Goal: Task Accomplishment & Management: Manage account settings

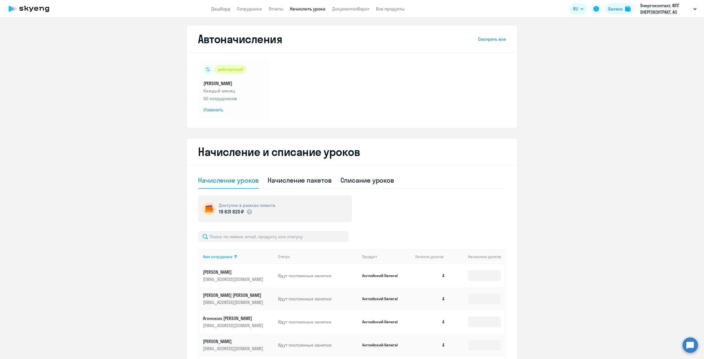
select select "50"
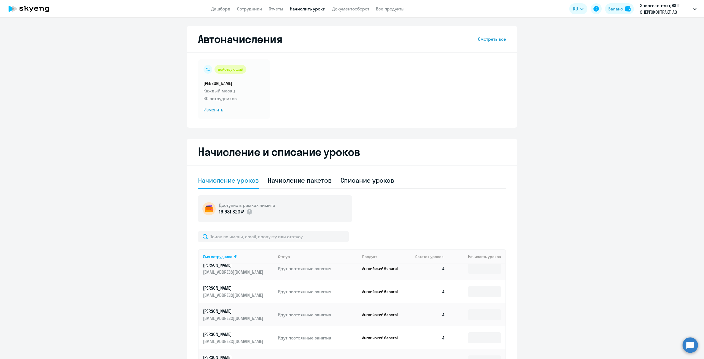
click at [212, 14] on app-header "Дашборд Сотрудники Отчеты Начислить уроки Документооборот Все продукты Дашборд …" at bounding box center [352, 9] width 704 height 18
click at [215, 11] on link "Дашборд" at bounding box center [220, 9] width 19 height 6
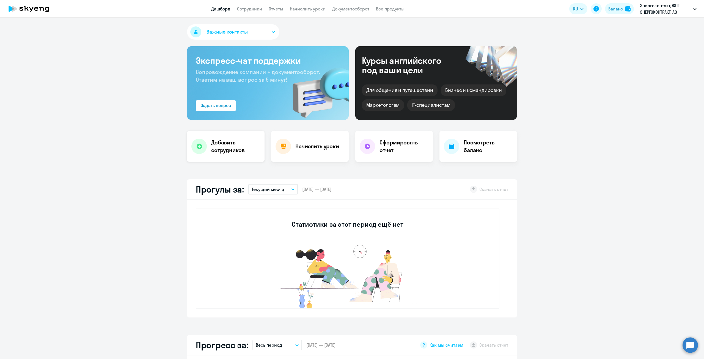
click at [218, 149] on h4 "Добавить сотрудников" at bounding box center [235, 146] width 49 height 15
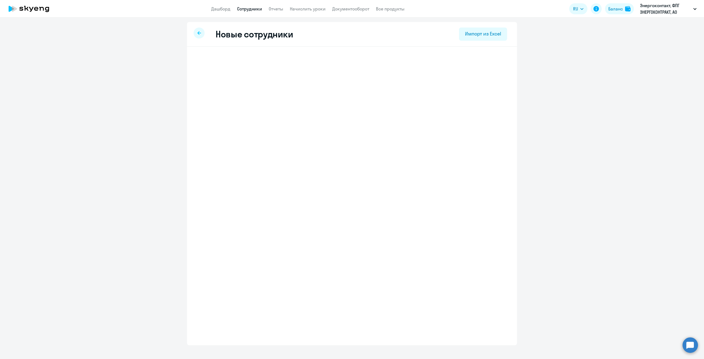
select select "english_adult_not_native_speaker"
select select "3"
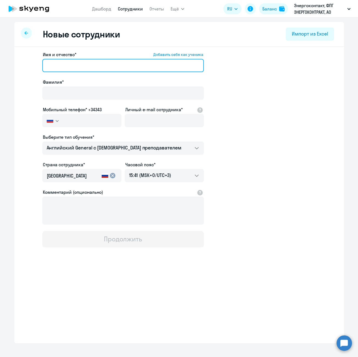
click at [86, 67] on input "Имя и отчество* Добавить себя как ученика" at bounding box center [123, 65] width 162 height 13
type input "Татьяна Викторовна"
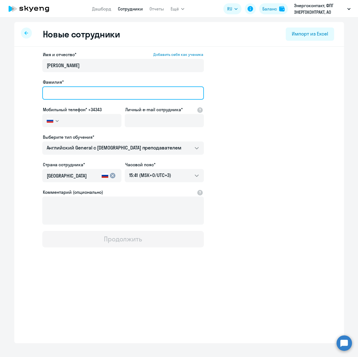
click at [88, 96] on input "Фамилия*" at bounding box center [123, 92] width 162 height 13
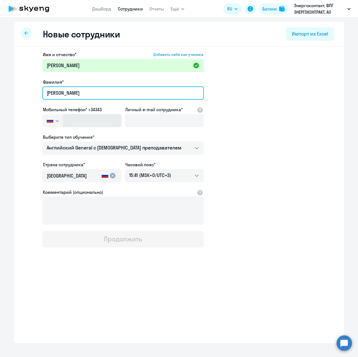
type input "Мякшина"
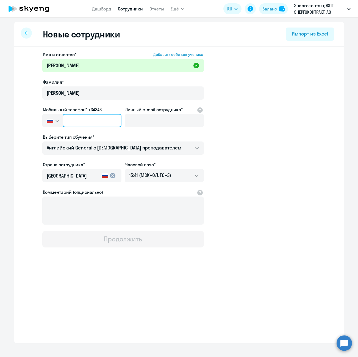
click at [86, 125] on input "text" at bounding box center [92, 120] width 59 height 13
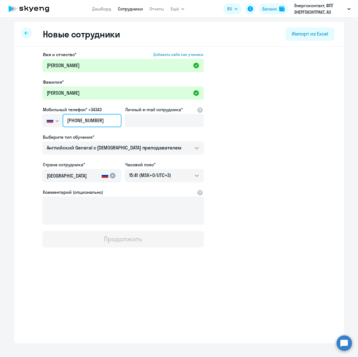
type input "+7 912 989-01-96"
click at [123, 121] on div "Имя и отчество* Добавить себя как ученика Татьяна Викторовна Фамилия* Мякшина М…" at bounding box center [123, 149] width 162 height 196
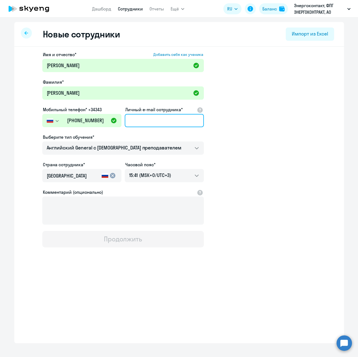
click at [133, 120] on input "Личный e-mail сотрудника*" at bounding box center [164, 120] width 79 height 13
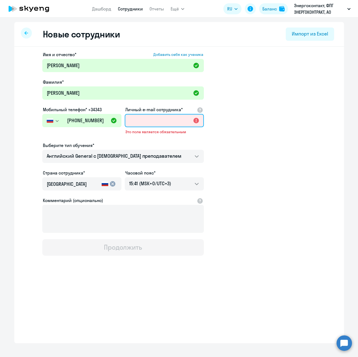
click at [139, 114] on input "Личный e-mail сотрудника*" at bounding box center [164, 120] width 79 height 13
paste input "[EMAIL_ADDRESS][DOMAIN_NAME]"
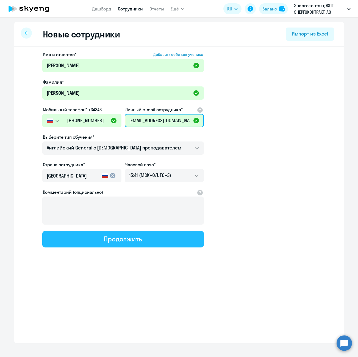
type input "[EMAIL_ADDRESS][DOMAIN_NAME]"
click at [152, 243] on button "Продолжить" at bounding box center [123, 239] width 162 height 17
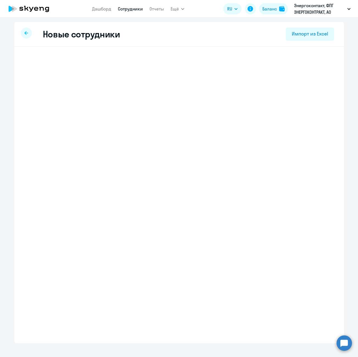
select select "english_adult_not_native_speaker"
select select "3"
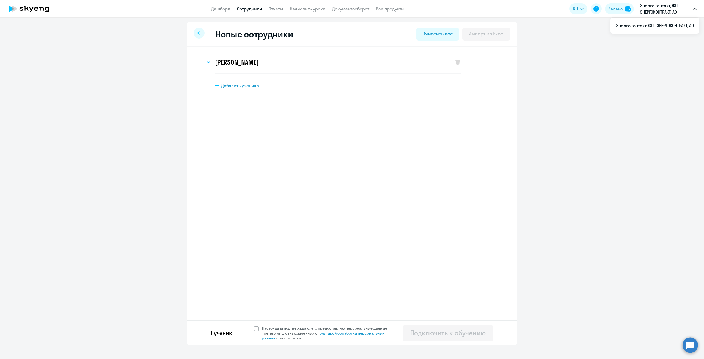
click at [261, 328] on span "Настоящим подтверждаю, что предоставляю персональные данные третьих лиц, ознако…" at bounding box center [326, 333] width 135 height 15
click at [254, 326] on input "Настоящим подтверждаю, что предоставляю персональные данные третьих лиц, ознако…" at bounding box center [254, 325] width 0 height 0
checkbox input "true"
click at [441, 332] on div "Подключить к обучению" at bounding box center [447, 332] width 75 height 9
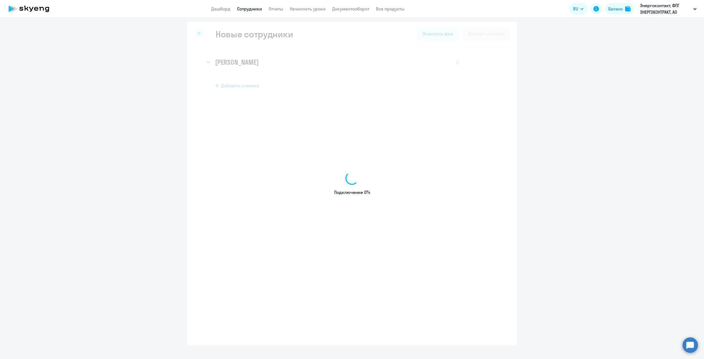
select select "english_adult_not_native_speaker"
select select "3"
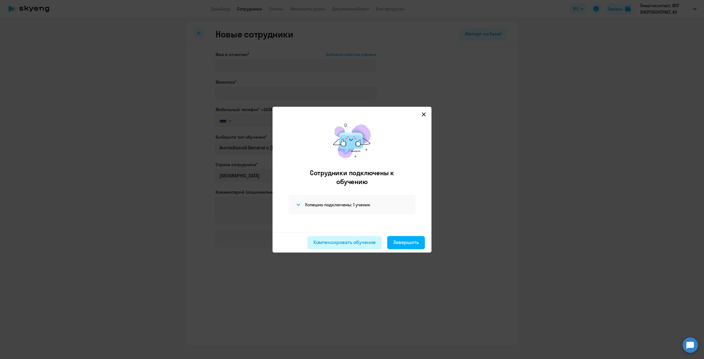
click at [365, 243] on div "Компенсировать обучение" at bounding box center [345, 242] width 62 height 7
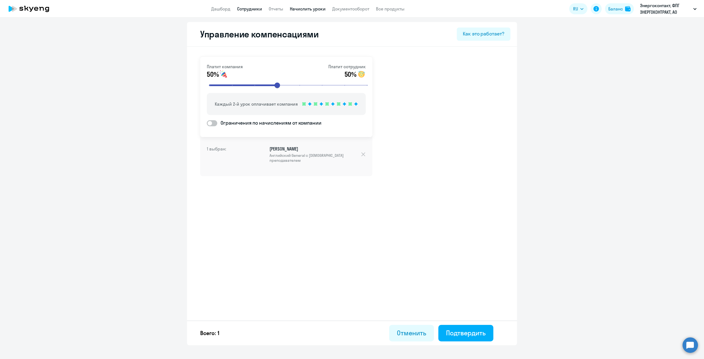
click at [320, 9] on link "Начислить уроки" at bounding box center [308, 9] width 36 height 6
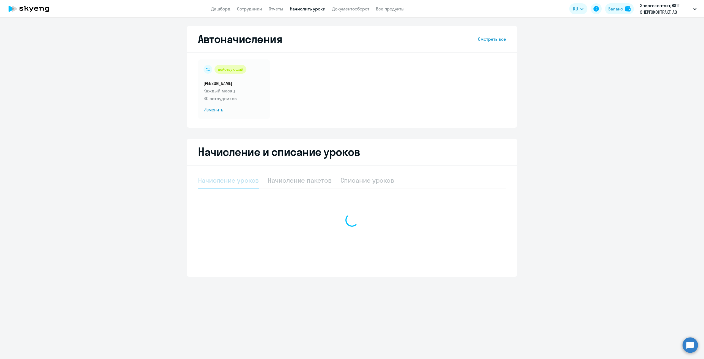
select select "10"
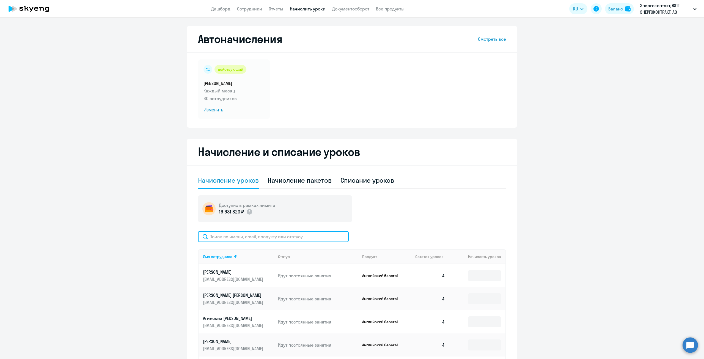
click at [294, 237] on input "text" at bounding box center [273, 236] width 151 height 11
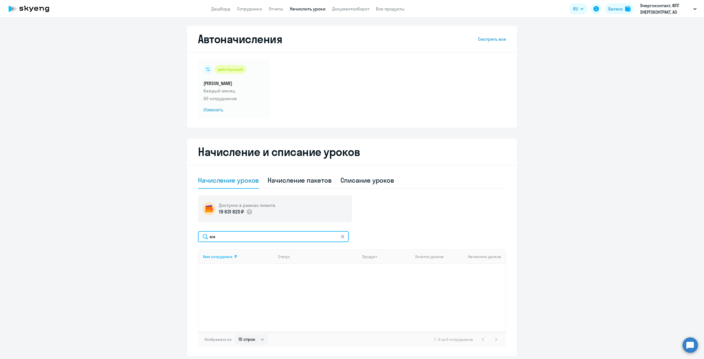
type input "м"
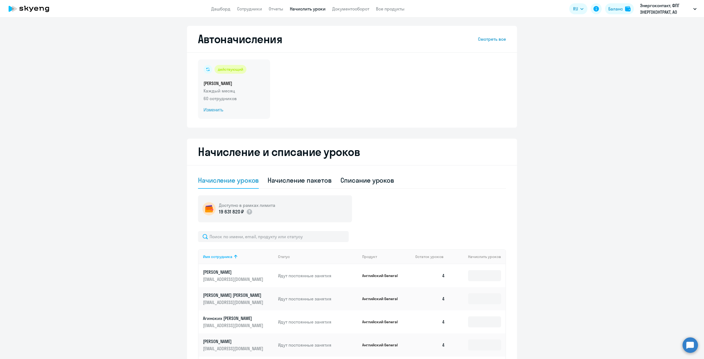
click at [220, 108] on span "Изменить" at bounding box center [234, 110] width 61 height 7
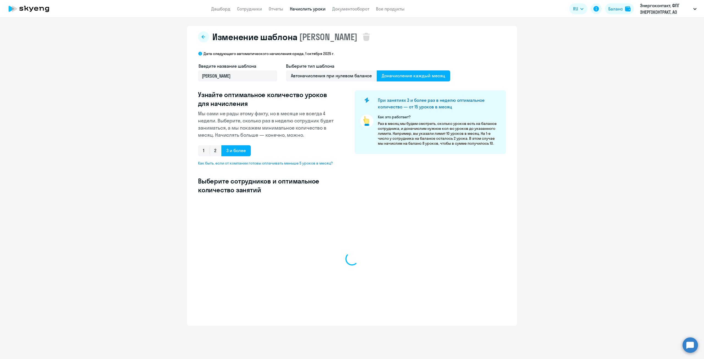
select select "10"
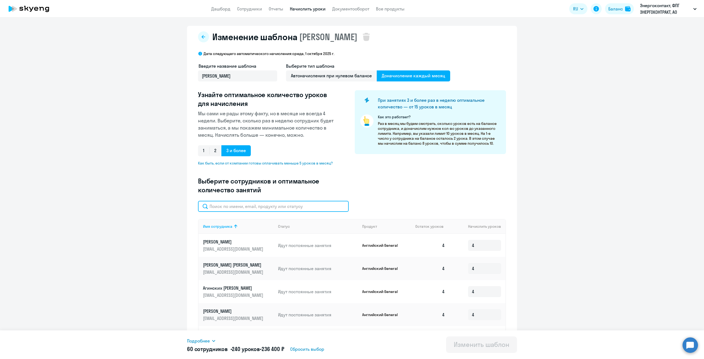
click at [278, 208] on input "text" at bounding box center [273, 206] width 151 height 11
type input "м"
click at [203, 38] on icon at bounding box center [203, 37] width 4 height 4
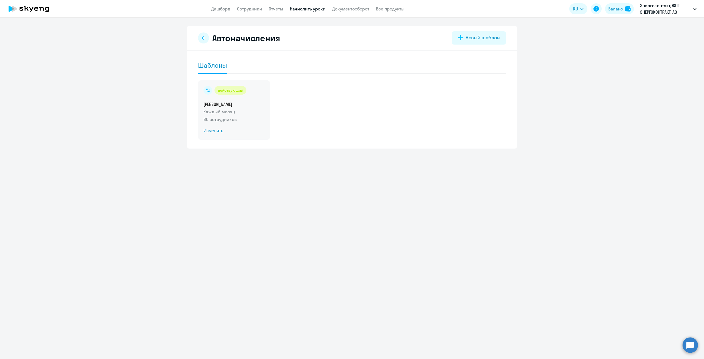
click at [212, 128] on span "Изменить" at bounding box center [234, 131] width 61 height 7
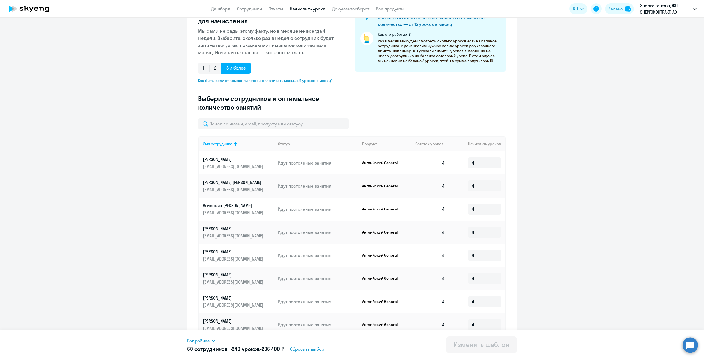
scroll to position [152, 0]
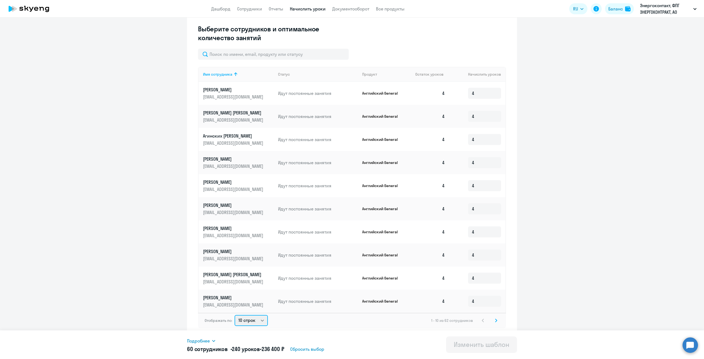
click at [255, 320] on select "10 строк 30 строк 50 строк" at bounding box center [251, 320] width 33 height 11
select select "50"
click at [235, 315] on select "10 строк 30 строк 50 строк" at bounding box center [251, 320] width 33 height 11
click at [249, 55] on input "text" at bounding box center [273, 54] width 151 height 11
type input "мяк"
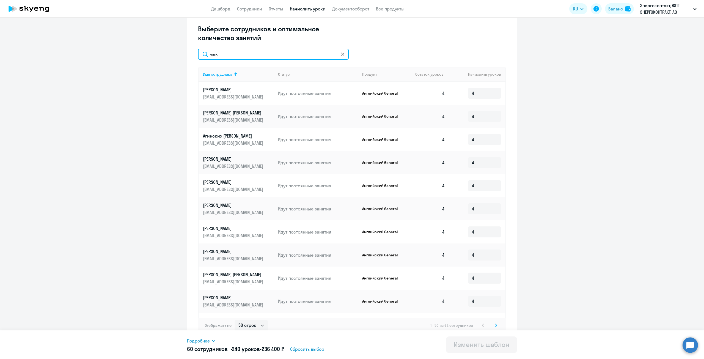
scroll to position [0, 0]
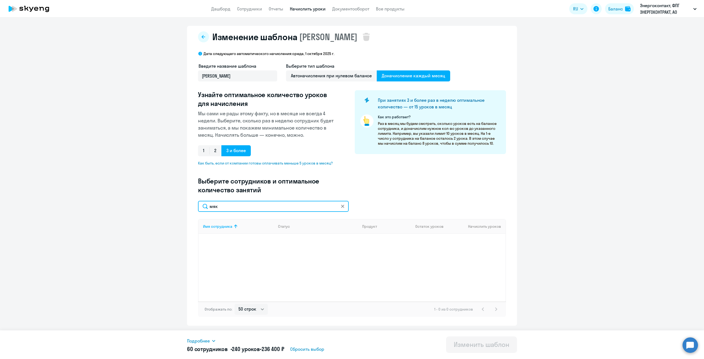
drag, startPoint x: 231, startPoint y: 205, endPoint x: 185, endPoint y: 204, distance: 46.0
click at [185, 204] on ng-component "Изменение шаблона ШАБЛОН ШАБЛОН Дата следующего автоматического начисления: сре…" at bounding box center [352, 176] width 704 height 300
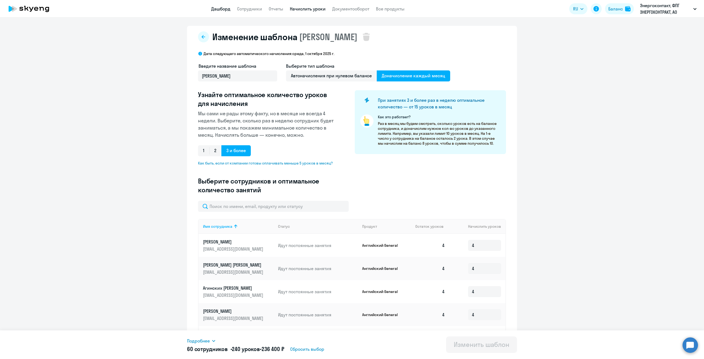
click at [224, 9] on link "Дашборд" at bounding box center [220, 9] width 19 height 6
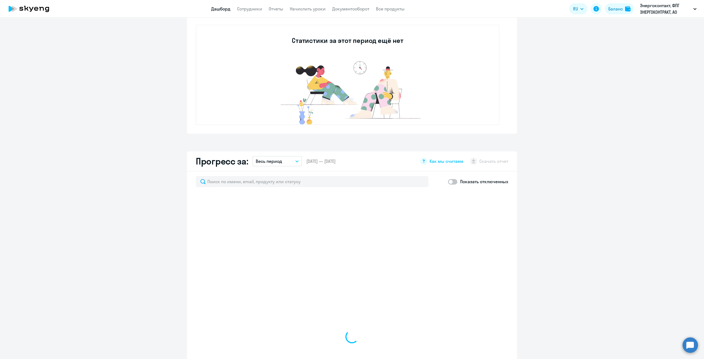
scroll to position [193, 0]
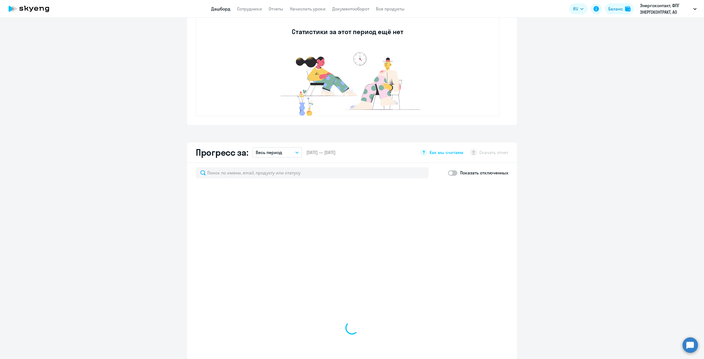
select select "30"
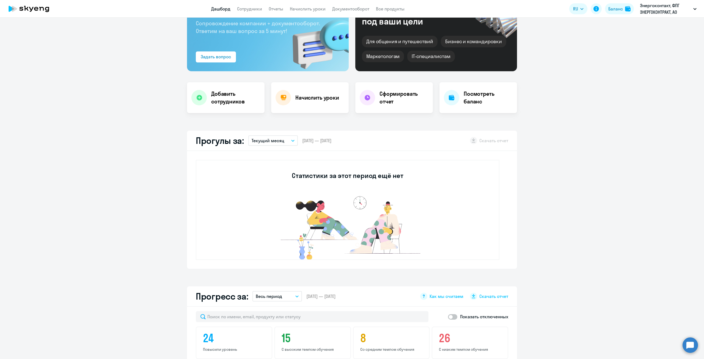
scroll to position [0, 0]
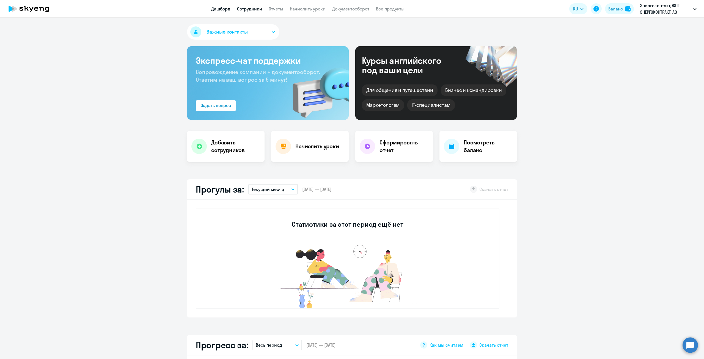
click at [253, 7] on link "Сотрудники" at bounding box center [249, 9] width 25 height 6
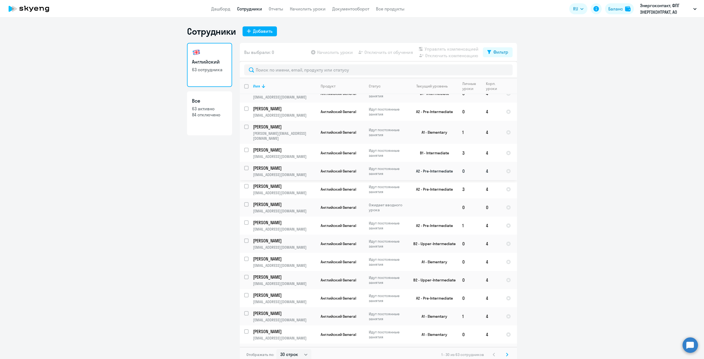
scroll to position [3, 0]
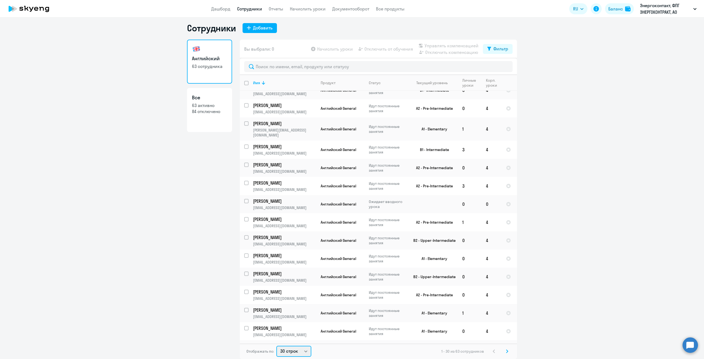
click at [298, 352] on select "30 строк 50 строк 100 строк" at bounding box center [293, 351] width 35 height 11
select select "100"
click at [276, 346] on select "30 строк 50 строк 100 строк" at bounding box center [293, 351] width 35 height 11
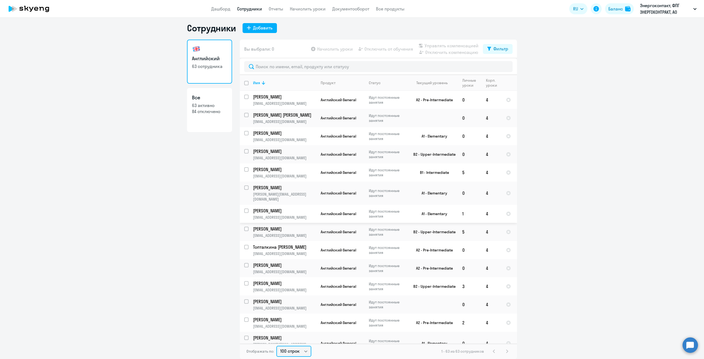
scroll to position [0, 0]
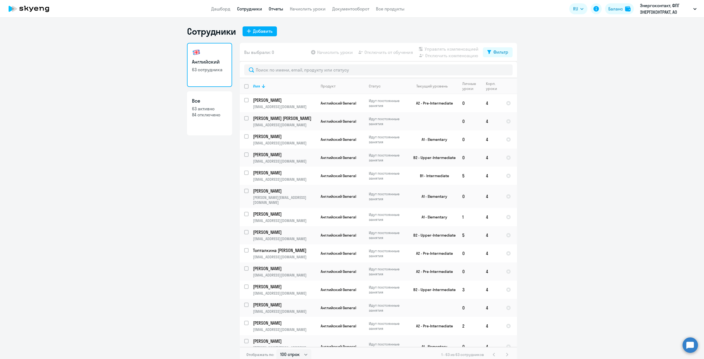
click at [281, 7] on link "Отчеты" at bounding box center [276, 9] width 15 height 6
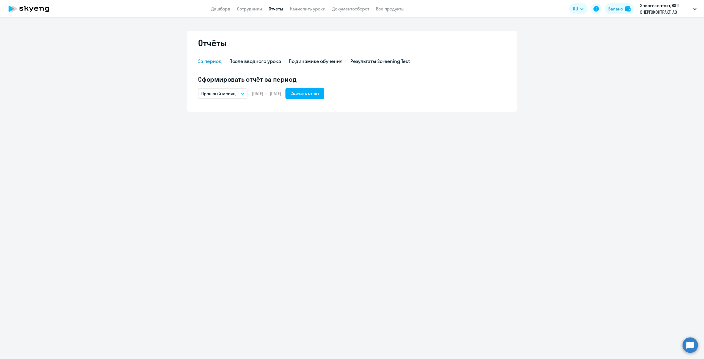
click at [298, 12] on app-menu-item-link "Начислить уроки" at bounding box center [308, 9] width 36 height 7
click at [305, 7] on link "Начислить уроки" at bounding box center [308, 9] width 36 height 6
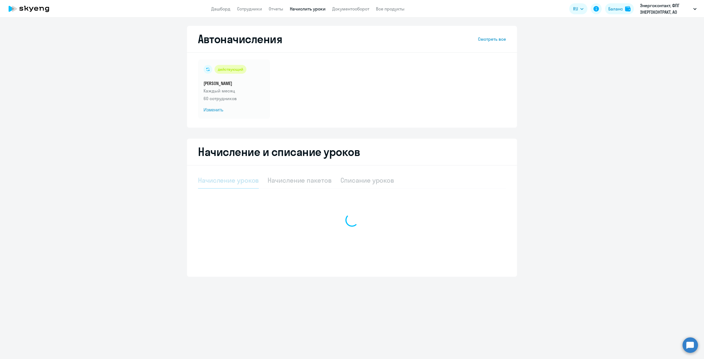
select select "10"
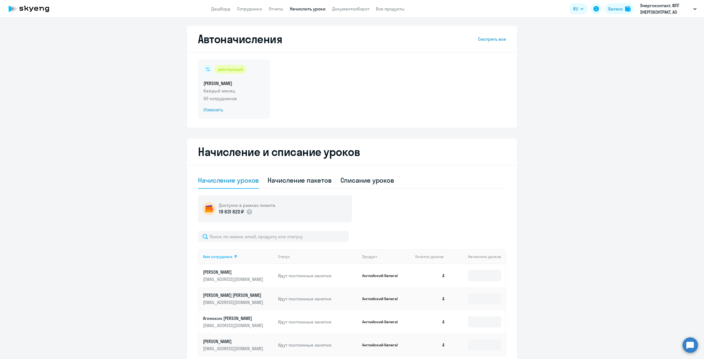
click at [210, 112] on span "Изменить" at bounding box center [234, 110] width 61 height 7
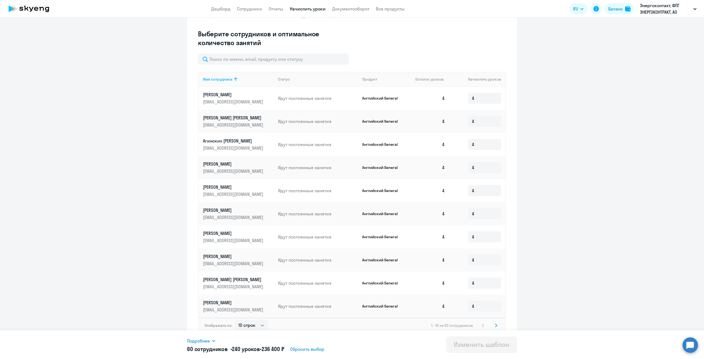
scroll to position [152, 0]
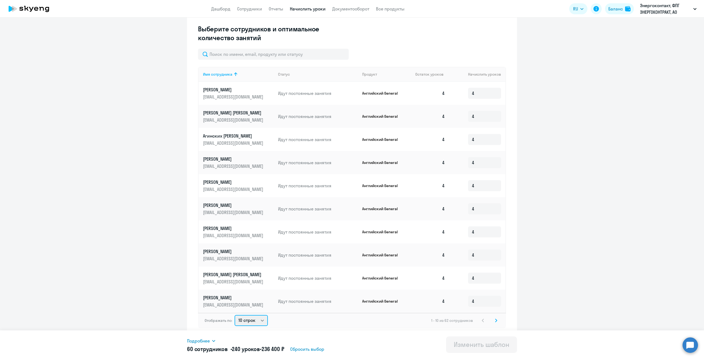
click at [262, 321] on select "10 строк 30 строк 50 строк" at bounding box center [251, 320] width 33 height 11
select select "50"
click at [235, 315] on select "10 строк 30 строк 50 строк" at bounding box center [251, 320] width 33 height 11
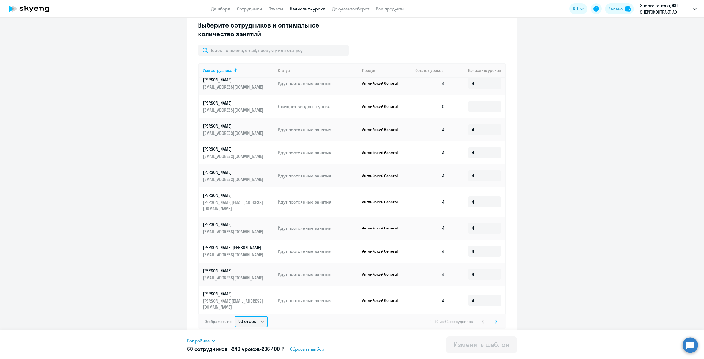
scroll to position [157, 0]
drag, startPoint x: 256, startPoint y: 333, endPoint x: 257, endPoint y: 329, distance: 3.6
click at [255, 332] on div "Подробнее Имя сотрудника Продукт Начислить уроков Латыпова Виктория Наилевна Ан…" at bounding box center [352, 344] width 330 height 29
click at [261, 323] on select "10 строк 30 строк 50 строк" at bounding box center [251, 320] width 33 height 11
click at [495, 323] on svg-icon at bounding box center [496, 320] width 7 height 7
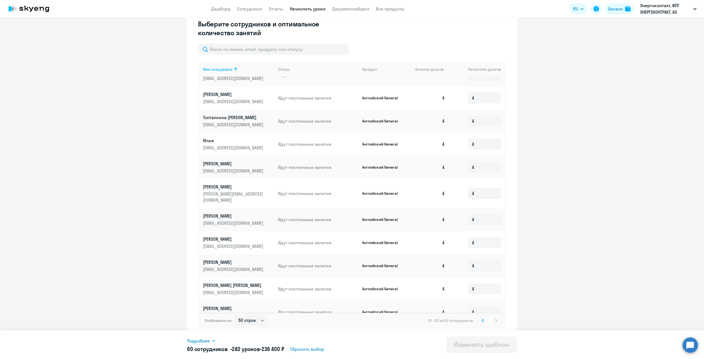
scroll to position [41, 0]
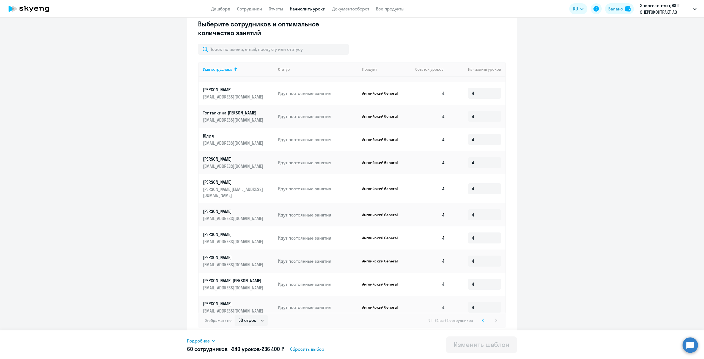
click at [481, 322] on svg-icon at bounding box center [483, 320] width 7 height 7
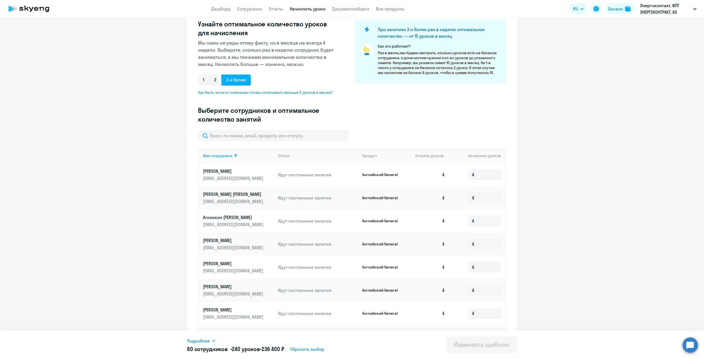
scroll to position [0, 0]
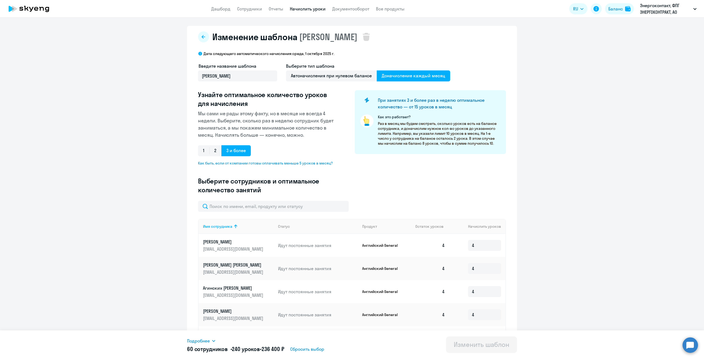
click at [207, 26] on div "Изменение шаблона ШАБЛОН ШАБЛОН Дата следующего автоматического начисления: сре…" at bounding box center [352, 188] width 704 height 341
click at [200, 29] on div "Изменение шаблона ШАБЛОН ШАБЛОН Дата следующего автоматического начисления: сре…" at bounding box center [352, 260] width 330 height 468
click at [201, 35] on icon at bounding box center [203, 37] width 4 height 4
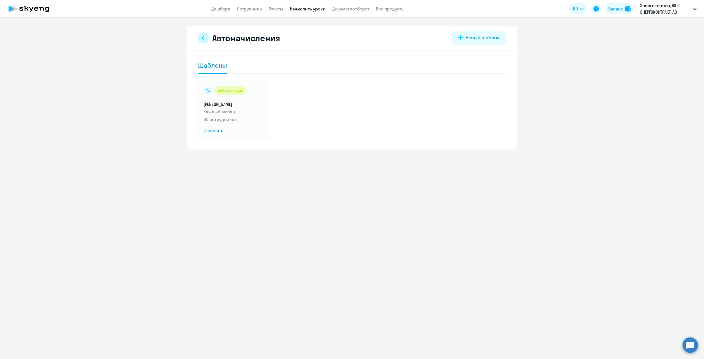
click at [199, 40] on button at bounding box center [203, 37] width 11 height 11
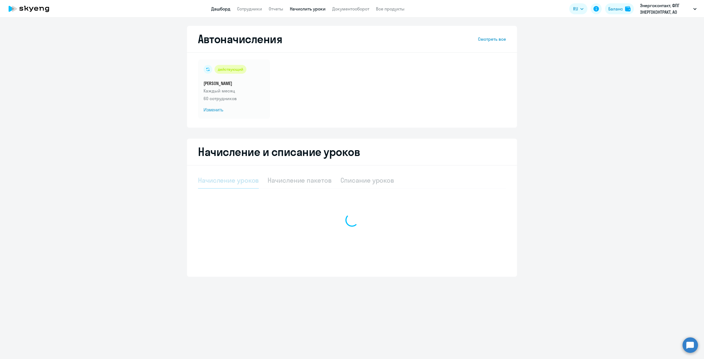
click at [215, 9] on link "Дашборд" at bounding box center [220, 9] width 19 height 6
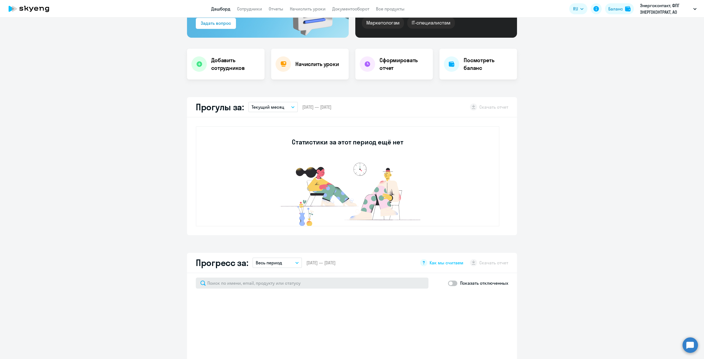
scroll to position [165, 0]
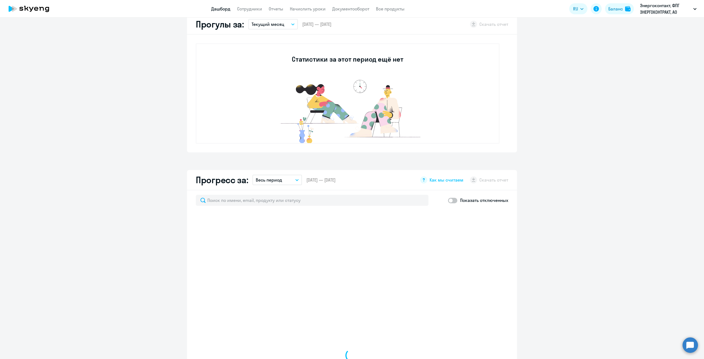
click at [340, 206] on div "Показать отключенных Оставить отзыв" at bounding box center [352, 351] width 330 height 322
click at [341, 203] on input "text" at bounding box center [312, 200] width 233 height 11
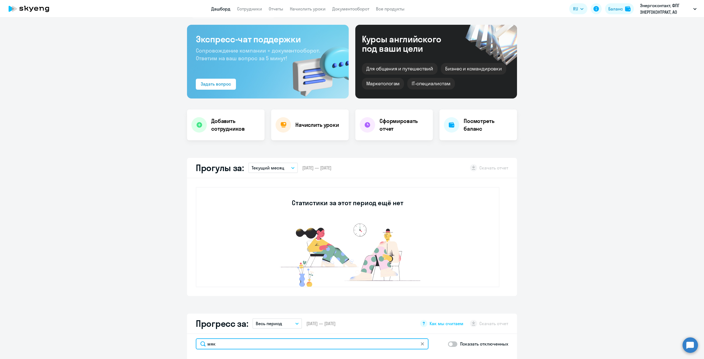
scroll to position [0, 0]
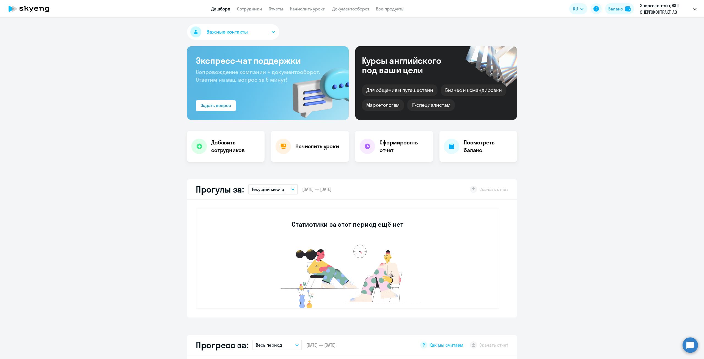
type input "мяк"
click at [248, 6] on app-menu-item-link "Сотрудники" at bounding box center [249, 9] width 25 height 7
click at [248, 8] on link "Сотрудники" at bounding box center [249, 9] width 25 height 6
select select "30"
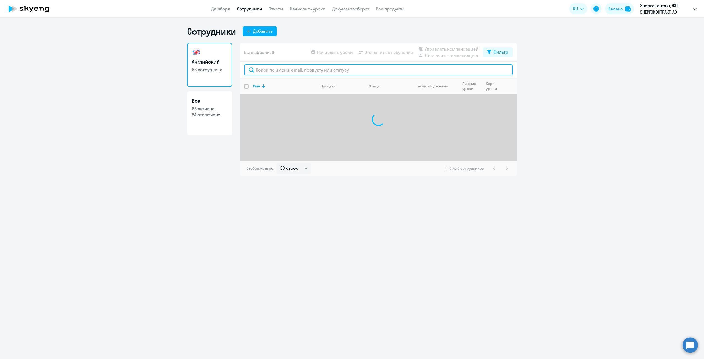
click at [269, 73] on input "text" at bounding box center [378, 69] width 269 height 11
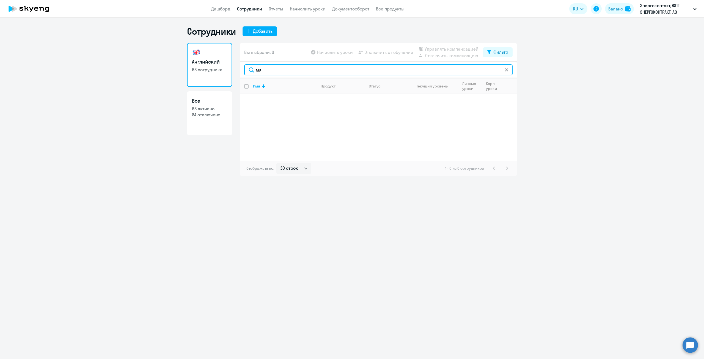
type input "мя"
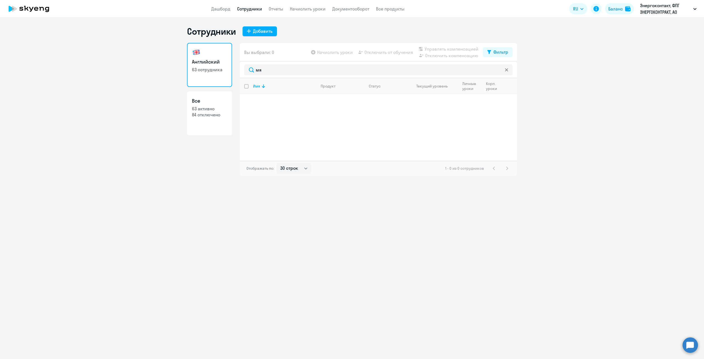
click at [126, 78] on ng-component "Сотрудники Добавить Английский 63 сотрудника Все 63 активно 84 отключено Вы выб…" at bounding box center [352, 101] width 704 height 150
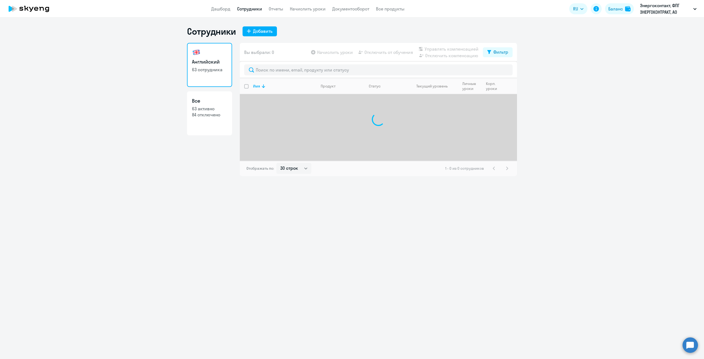
select select "30"
click at [210, 98] on h3 "Все" at bounding box center [209, 100] width 35 height 7
select select "30"
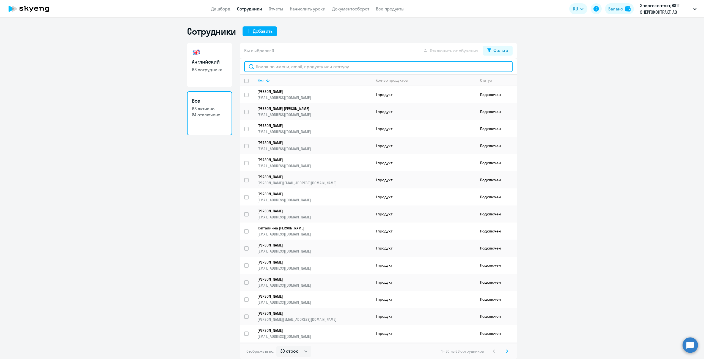
click at [302, 65] on input "text" at bounding box center [378, 66] width 269 height 11
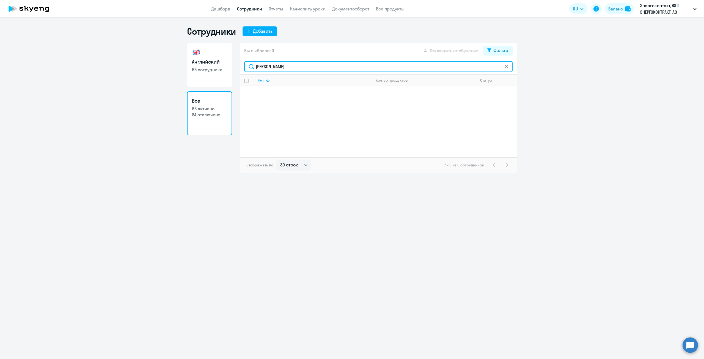
type input "мякшина"
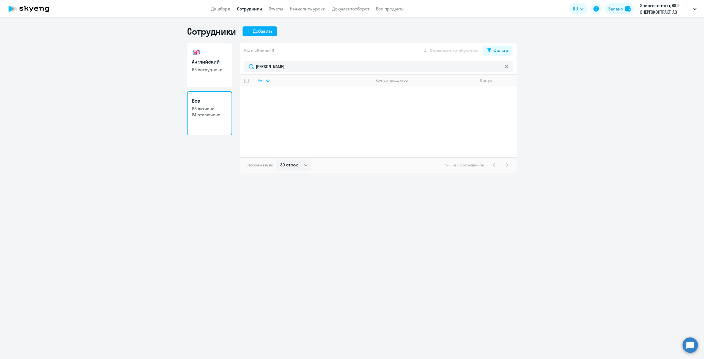
click at [207, 60] on h3 "Английский" at bounding box center [209, 61] width 35 height 7
select select "30"
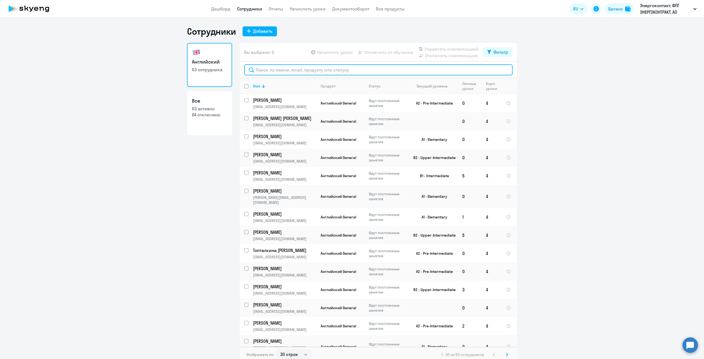
click at [325, 73] on input "text" at bounding box center [378, 69] width 269 height 11
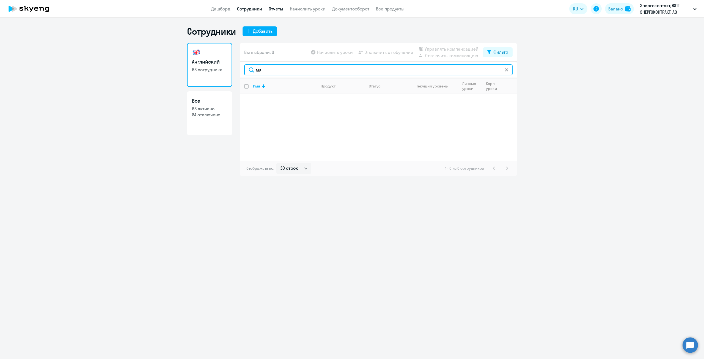
type input "мя"
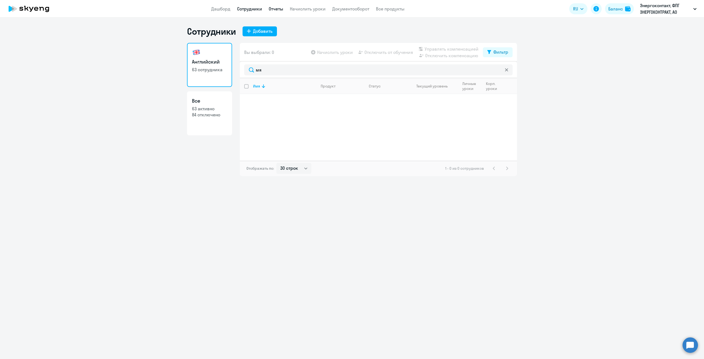
click at [279, 9] on link "Отчеты" at bounding box center [276, 9] width 15 height 6
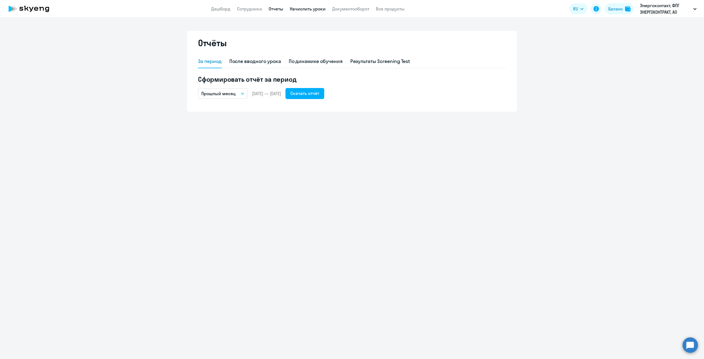
click at [314, 11] on link "Начислить уроки" at bounding box center [308, 9] width 36 height 6
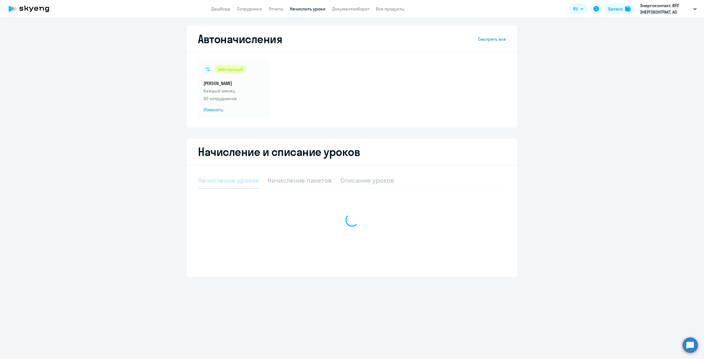
select select "10"
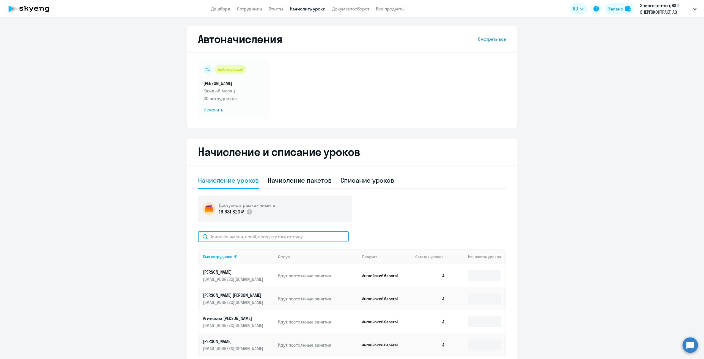
click at [271, 237] on input "text" at bounding box center [273, 236] width 151 height 11
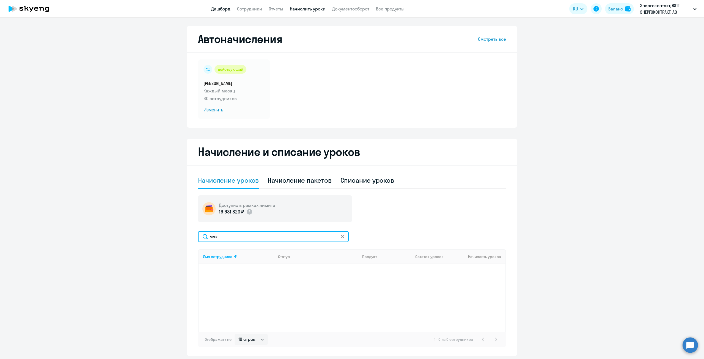
type input "мяк"
click at [214, 8] on link "Дашборд" at bounding box center [220, 9] width 19 height 6
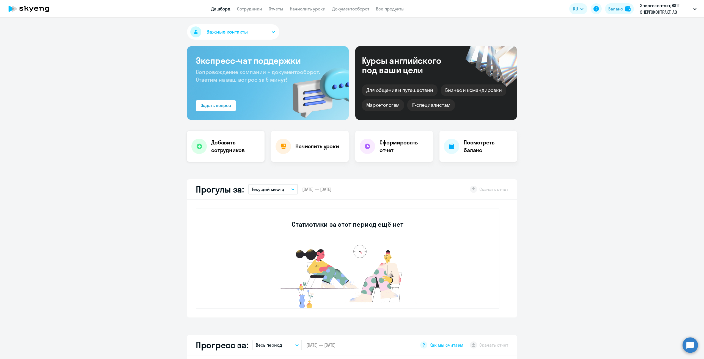
click at [233, 144] on h4 "Добавить сотрудников" at bounding box center [235, 146] width 49 height 15
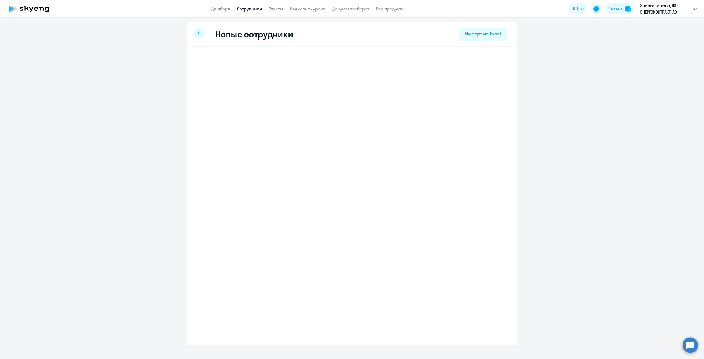
select select "english_adult_not_native_speaker"
select select "3"
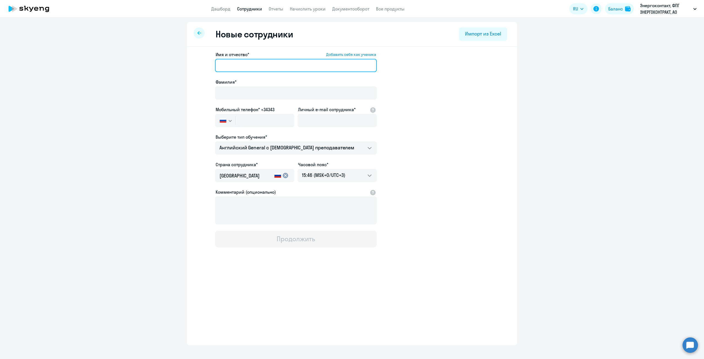
click at [261, 60] on input "Имя и отчество* Добавить себя как ученика" at bounding box center [296, 65] width 162 height 13
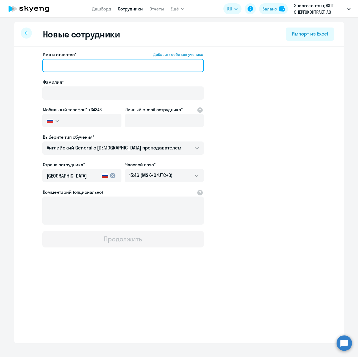
click at [80, 68] on input "Имя и отчество* Добавить себя как ученика" at bounding box center [123, 65] width 162 height 13
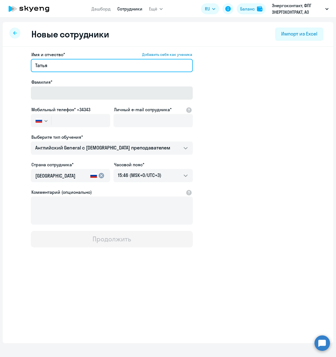
type input "Татьяна Викторовна"
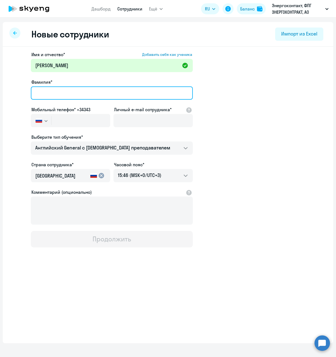
click at [68, 91] on input "Фамилия*" at bounding box center [112, 92] width 162 height 13
type input "Мякшина"
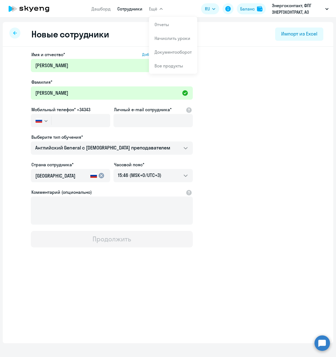
click at [161, 9] on icon "button" at bounding box center [160, 9] width 3 height 2
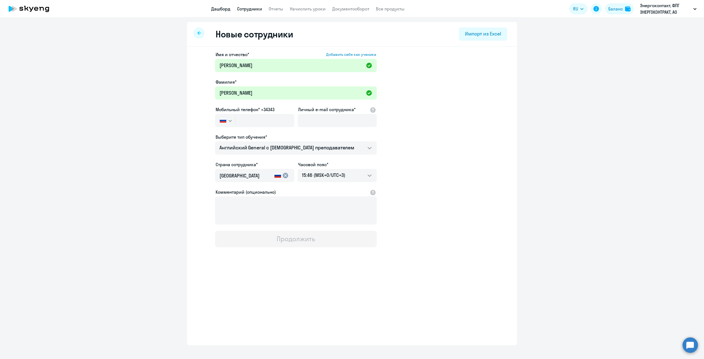
click at [220, 10] on link "Дашборд" at bounding box center [220, 9] width 19 height 6
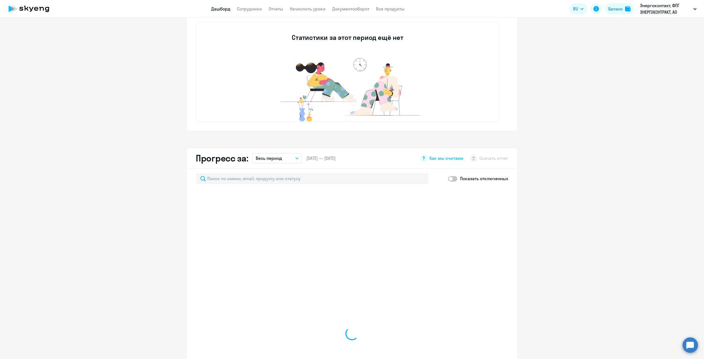
scroll to position [193, 0]
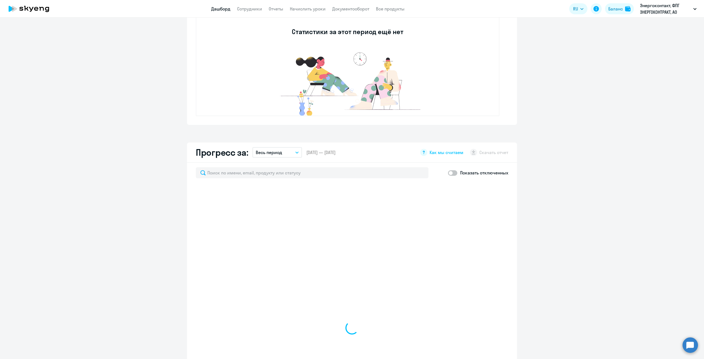
select select "30"
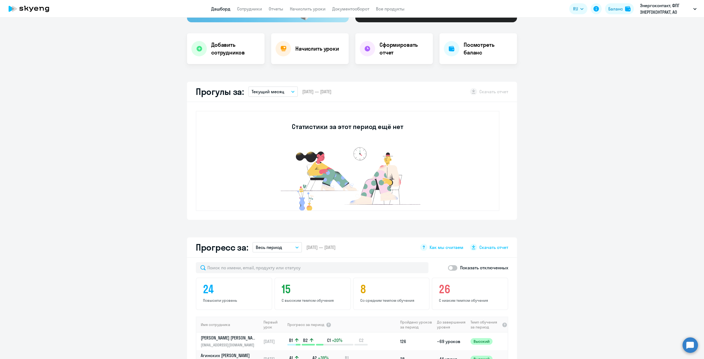
scroll to position [0, 0]
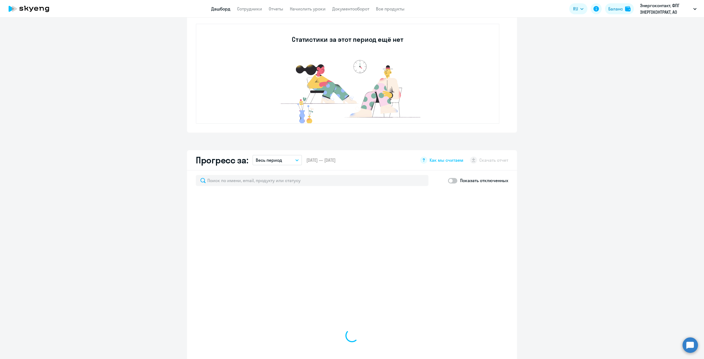
scroll to position [193, 0]
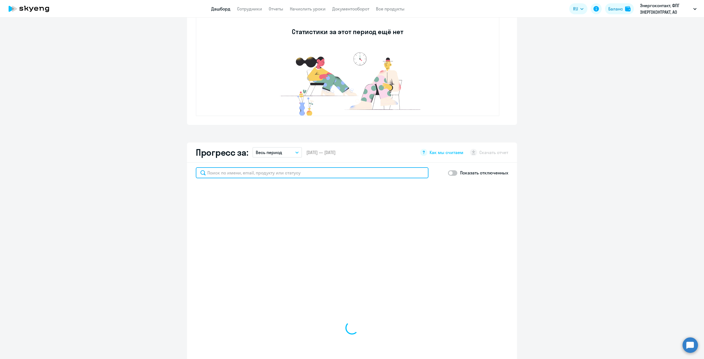
drag, startPoint x: 331, startPoint y: 178, endPoint x: 334, endPoint y: 177, distance: 3.4
click at [331, 178] on input "text" at bounding box center [312, 172] width 233 height 11
type input "мик"
select select "30"
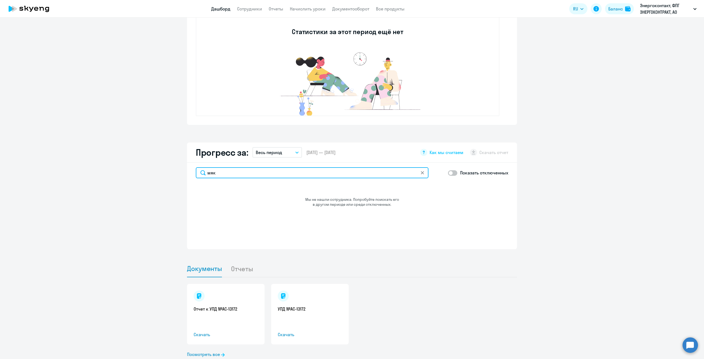
scroll to position [0, 0]
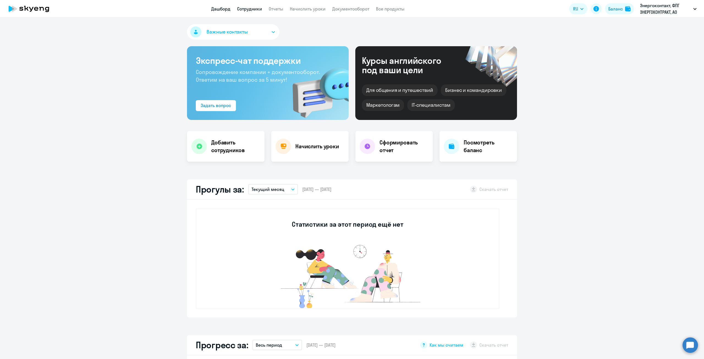
type input "мяк"
click at [253, 9] on link "Сотрудники" at bounding box center [249, 9] width 25 height 6
select select "30"
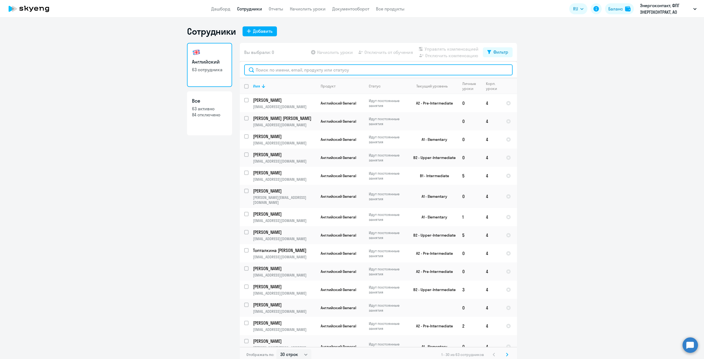
click at [333, 71] on input "text" at bounding box center [378, 69] width 269 height 11
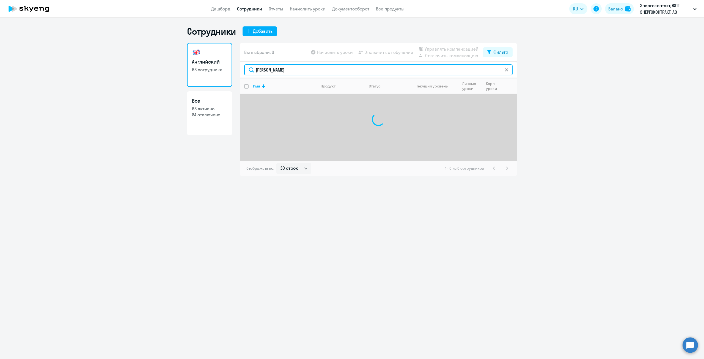
type input "[PERSON_NAME]"
click at [300, 176] on div "Отображать по: 30 строк 50 строк 100 строк 1 - 0 из 0 сотрудников" at bounding box center [378, 168] width 277 height 15
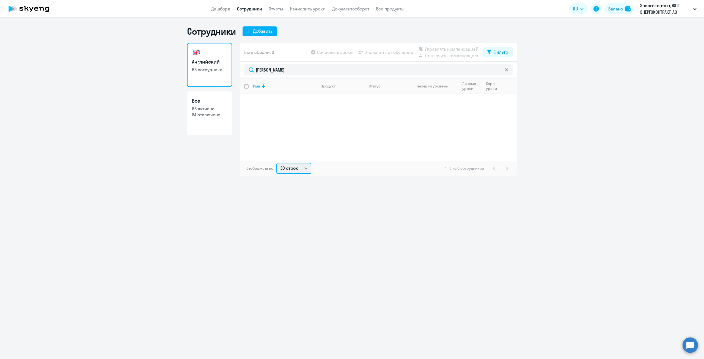
click at [302, 170] on select "30 строк 50 строк 100 строк" at bounding box center [293, 168] width 35 height 11
select select "100"
click at [276, 163] on select "30 строк 50 строк 100 строк" at bounding box center [293, 168] width 35 height 11
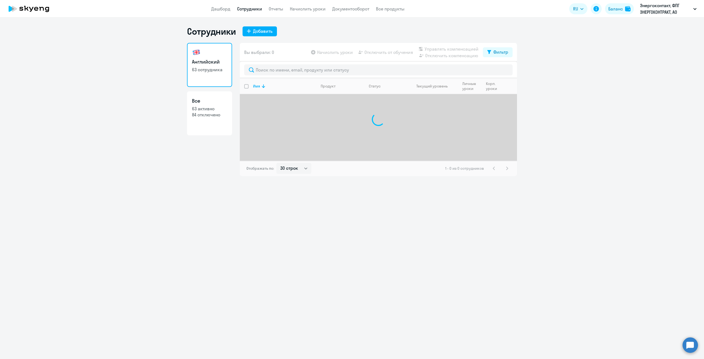
select select "30"
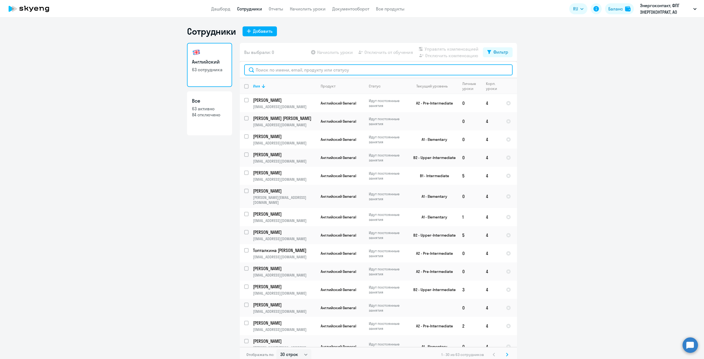
click at [314, 69] on input "text" at bounding box center [378, 69] width 269 height 11
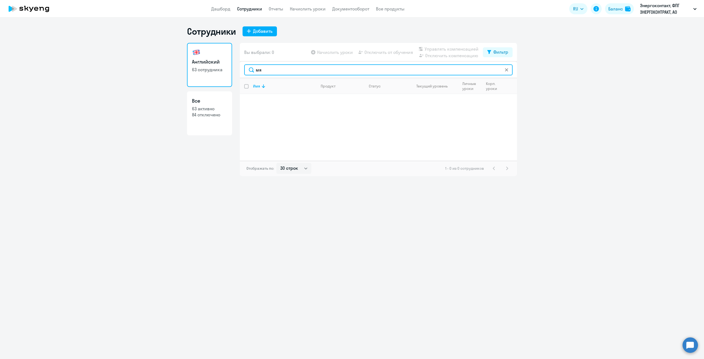
type input "мя"
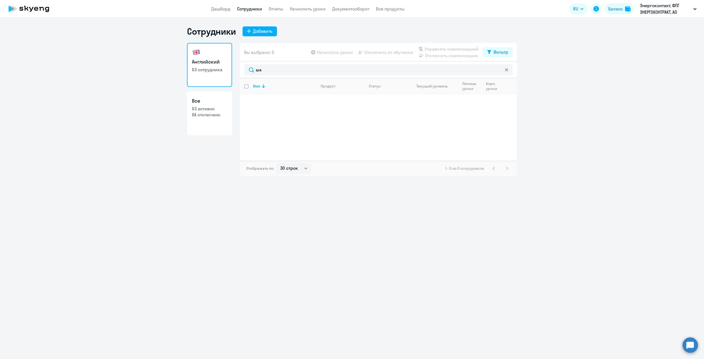
click at [185, 76] on ng-component "Сотрудники Добавить Английский 63 сотрудника Все 63 активно 84 отключено Вы выб…" at bounding box center [352, 101] width 704 height 150
click at [206, 132] on link "Все 63 активно 84 отключено" at bounding box center [209, 113] width 45 height 44
select select "30"
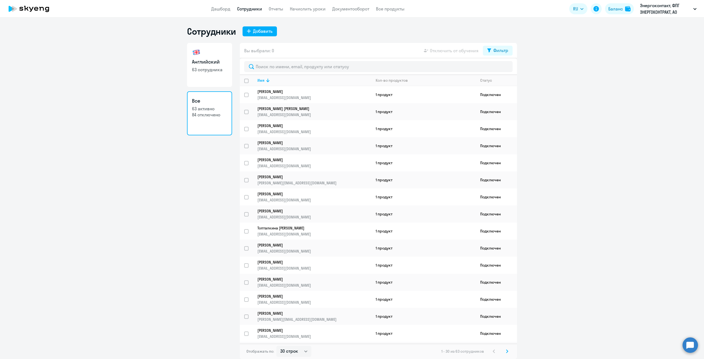
click at [296, 59] on div at bounding box center [378, 66] width 277 height 17
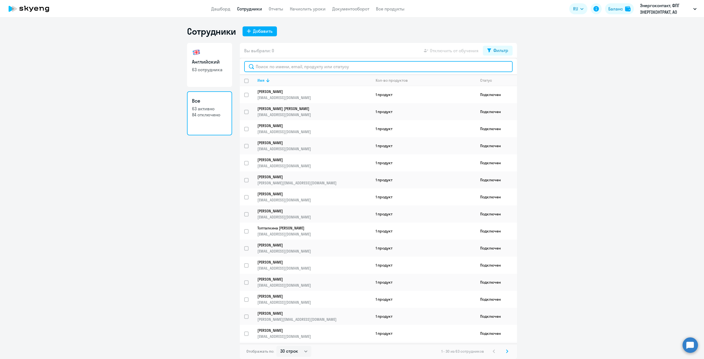
click at [294, 65] on input "text" at bounding box center [378, 66] width 269 height 11
type input "и"
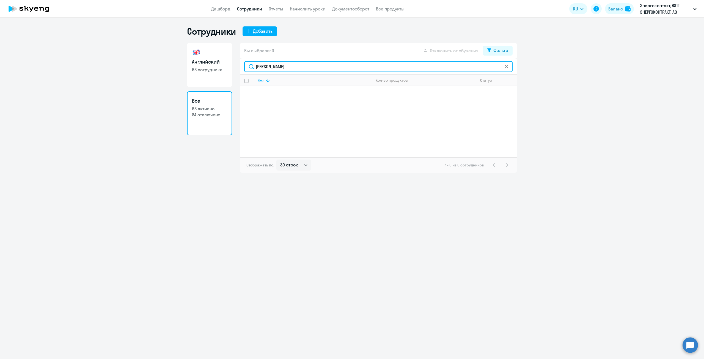
type input "мякшина"
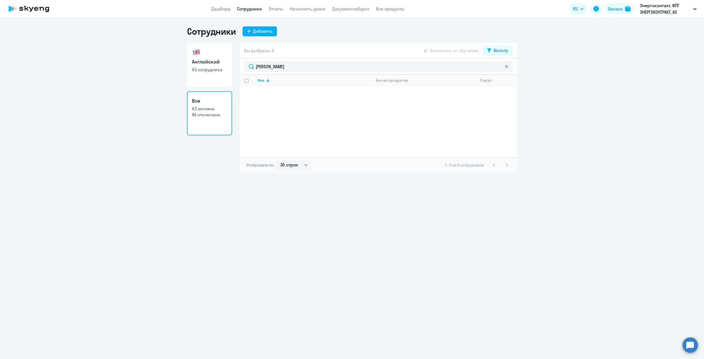
click at [220, 51] on link "Английский 63 сотрудника" at bounding box center [209, 65] width 45 height 44
select select "30"
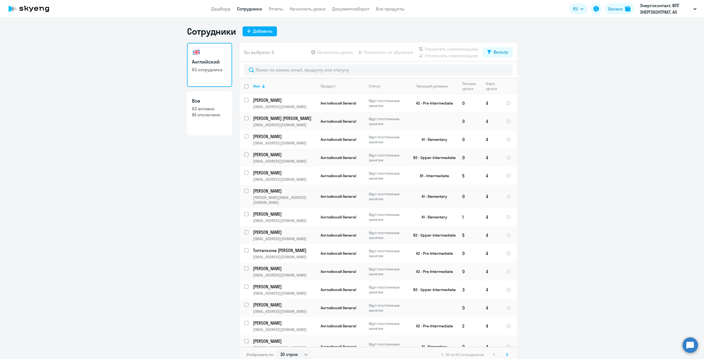
click at [221, 12] on app-header "Дашборд Сотрудники Отчеты Начислить уроки Документооборот Все продукты Дашборд …" at bounding box center [352, 9] width 704 height 18
click at [223, 11] on link "Дашборд" at bounding box center [220, 9] width 19 height 6
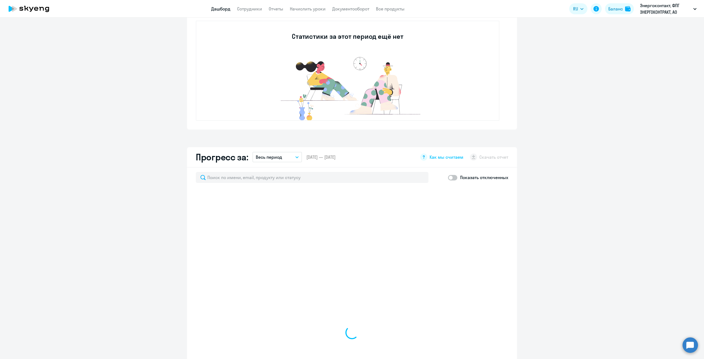
scroll to position [193, 0]
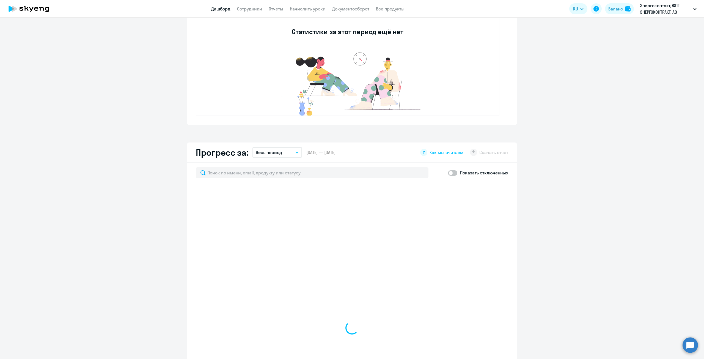
select select "30"
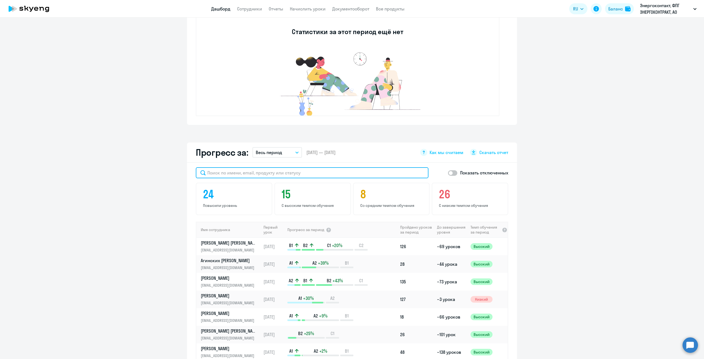
click at [350, 173] on input "text" at bounding box center [312, 172] width 233 height 11
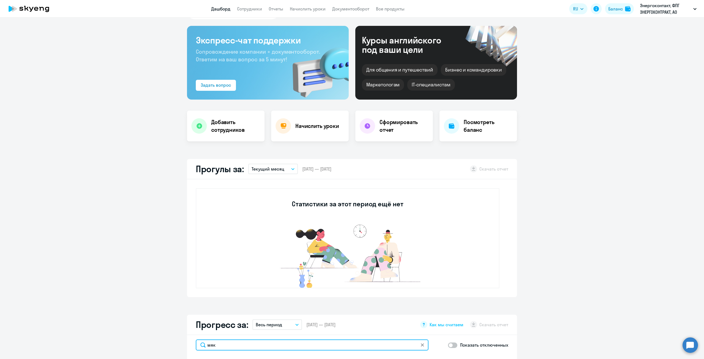
scroll to position [0, 0]
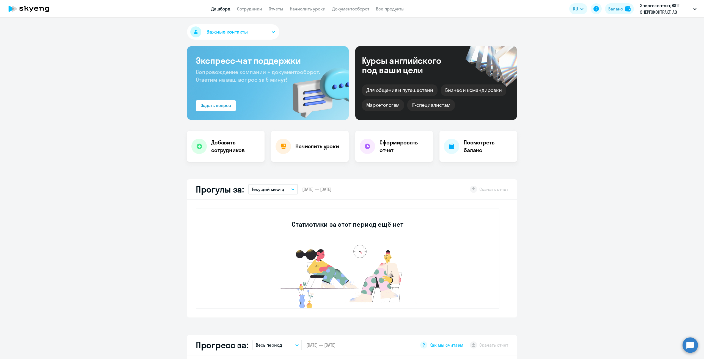
type input "мяк"
click at [229, 9] on link "Дашборд" at bounding box center [220, 9] width 19 height 6
click at [36, 11] on icon at bounding box center [29, 9] width 48 height 14
click at [331, 150] on div "Начислить уроки" at bounding box center [310, 146] width 78 height 31
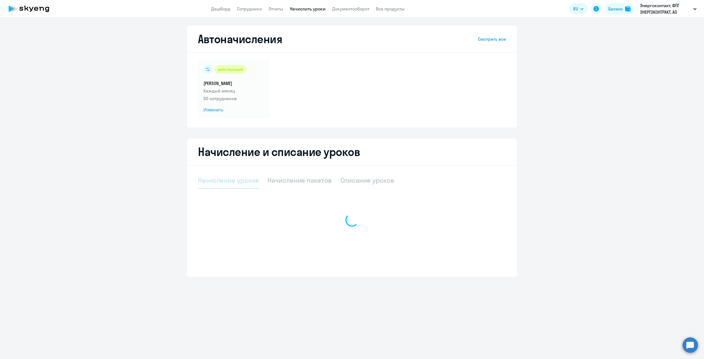
select select "10"
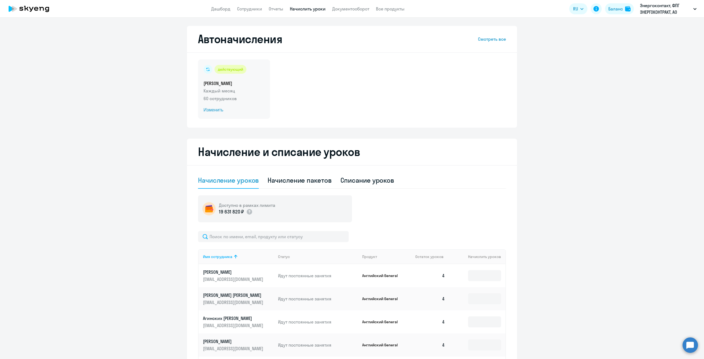
click at [217, 110] on span "Изменить" at bounding box center [234, 110] width 61 height 7
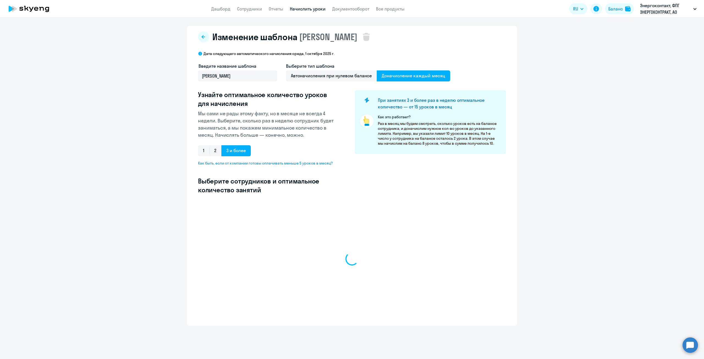
select select "10"
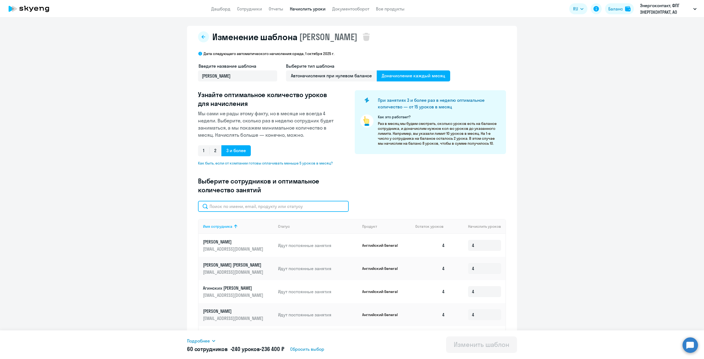
click at [294, 208] on input "text" at bounding box center [273, 206] width 151 height 11
type input "м"
type input "4"
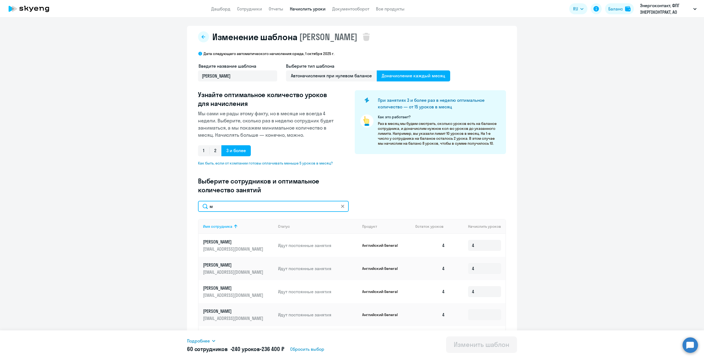
type input "4"
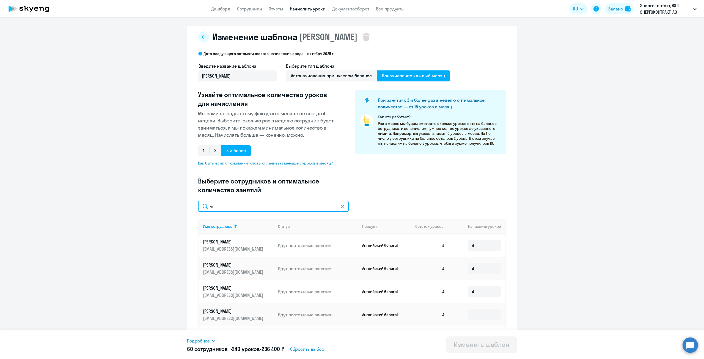
type input "4"
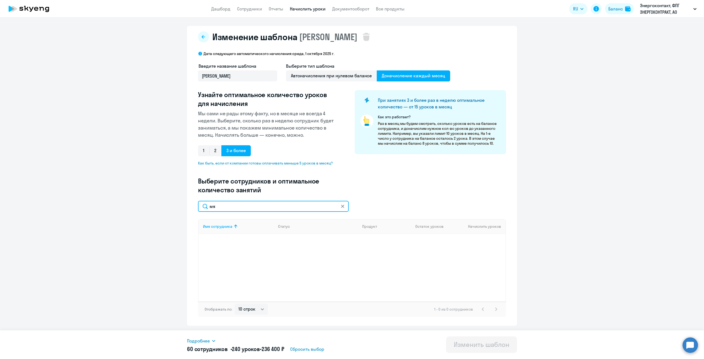
type input "м"
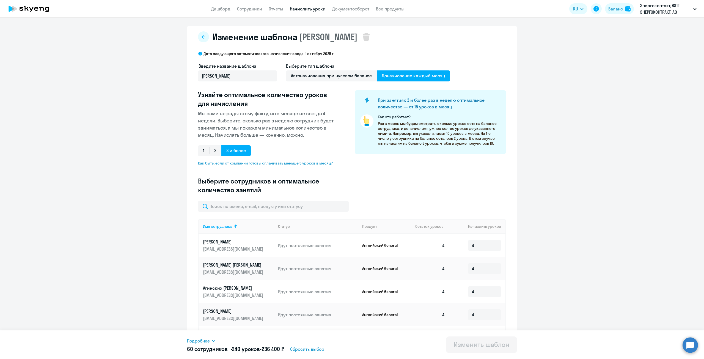
click at [41, 10] on icon at bounding box center [29, 9] width 48 height 14
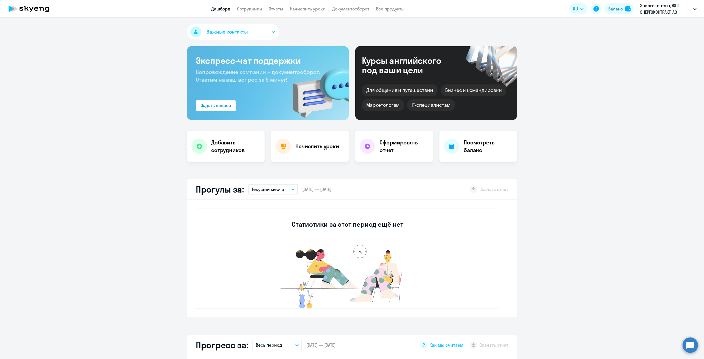
select select "30"
click at [251, 7] on link "Сотрудники" at bounding box center [249, 9] width 25 height 6
select select "30"
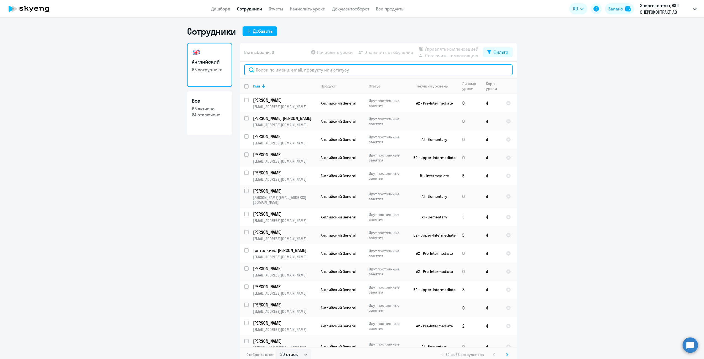
click at [314, 69] on input "text" at bounding box center [378, 69] width 269 height 11
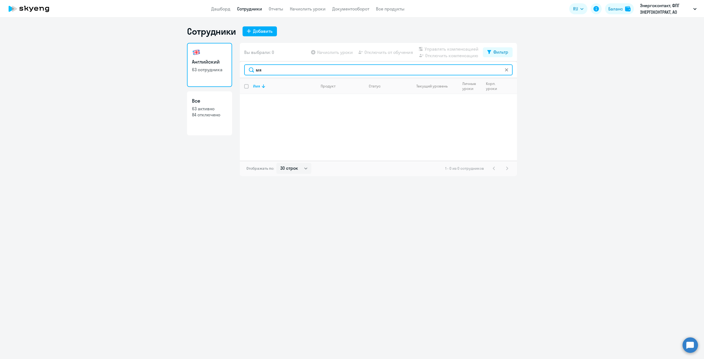
type input "мя"
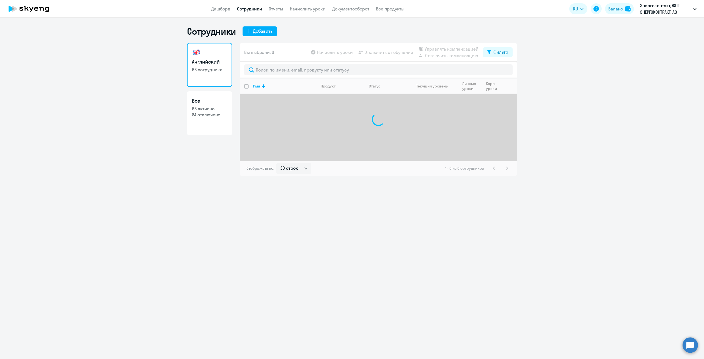
select select "30"
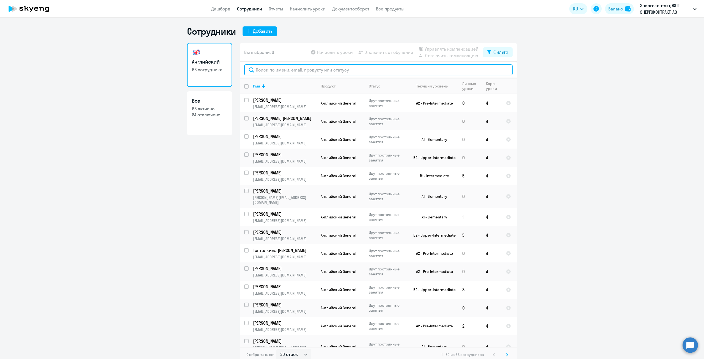
click at [273, 72] on input "text" at bounding box center [378, 69] width 269 height 11
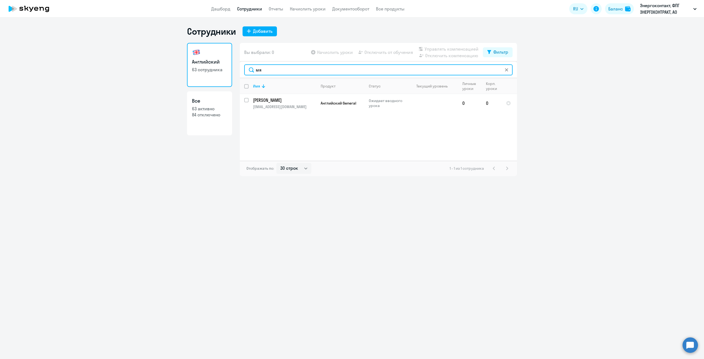
type input "мя"
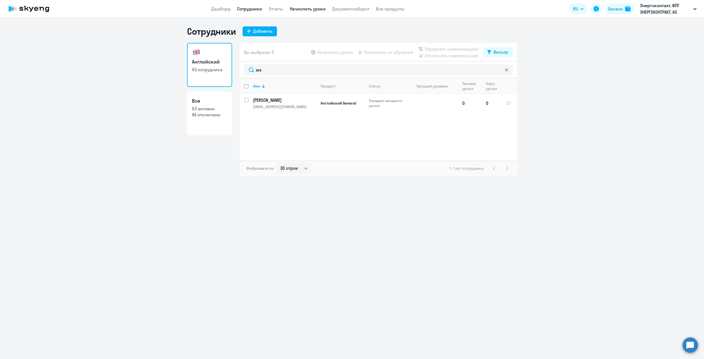
click at [297, 9] on link "Начислить уроки" at bounding box center [308, 9] width 36 height 6
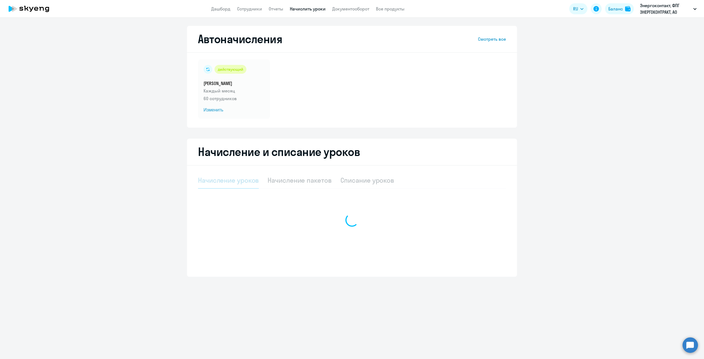
select select "10"
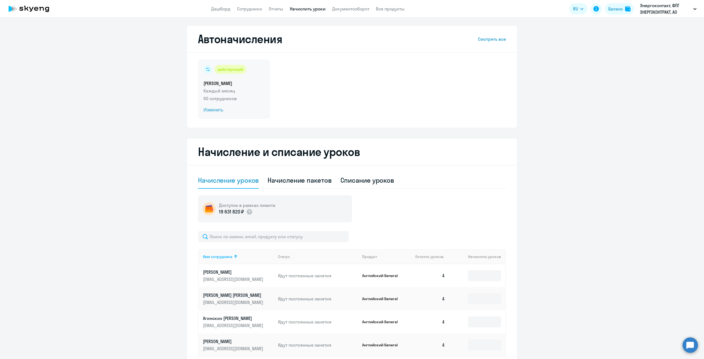
click at [221, 87] on div "действующий [PERSON_NAME] Каждый месяц 60 сотрудников Изменить" at bounding box center [234, 88] width 72 height 59
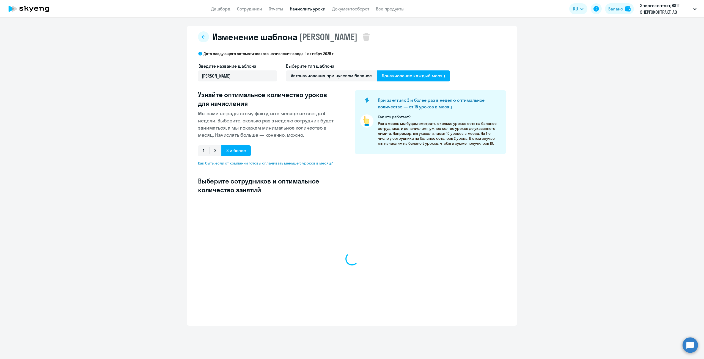
select select "10"
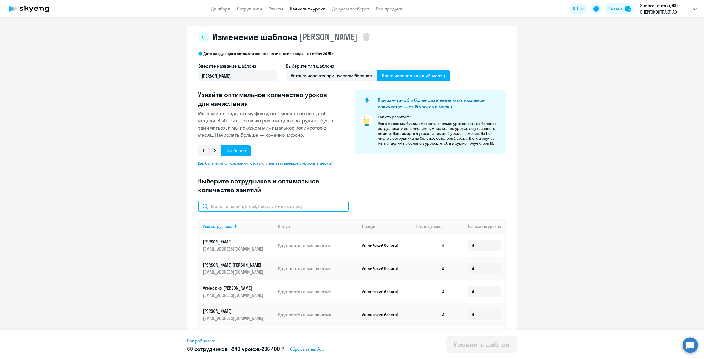
click at [273, 210] on input "text" at bounding box center [273, 206] width 151 height 11
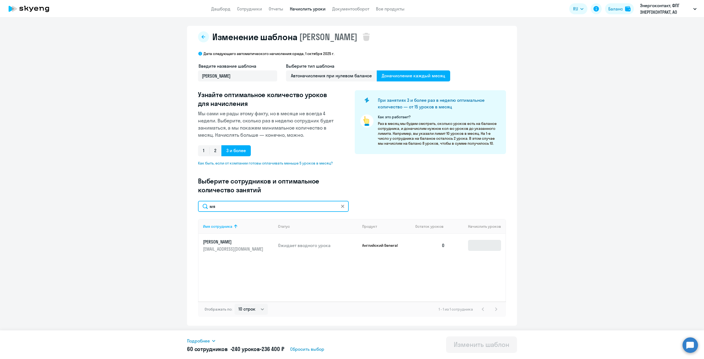
type input "мя"
click at [481, 244] on input at bounding box center [484, 245] width 33 height 11
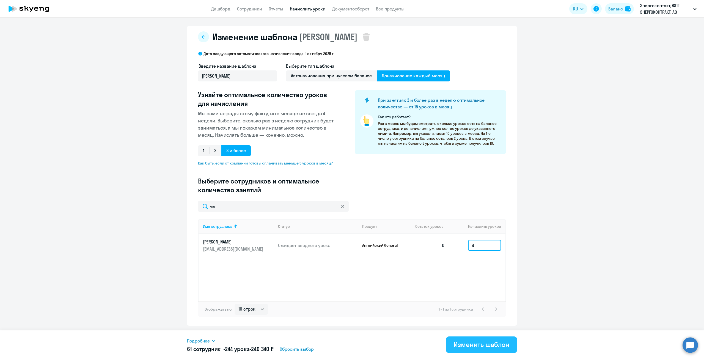
type input "4"
click at [469, 344] on div "Изменить шаблон" at bounding box center [482, 344] width 56 height 9
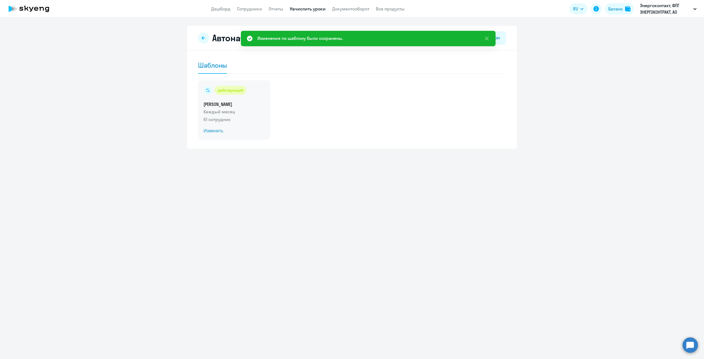
click at [215, 114] on p "Каждый месяц" at bounding box center [234, 111] width 61 height 7
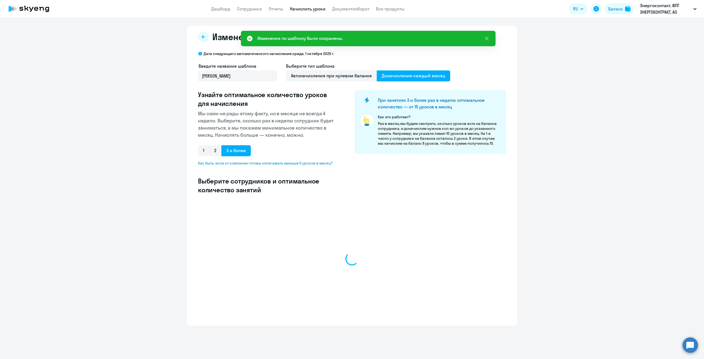
select select "10"
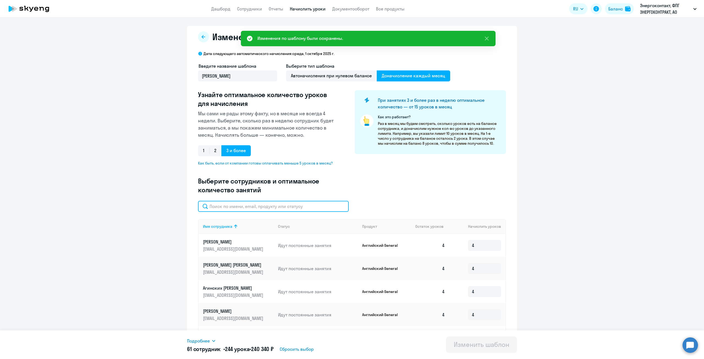
click at [306, 205] on input "text" at bounding box center [273, 206] width 151 height 11
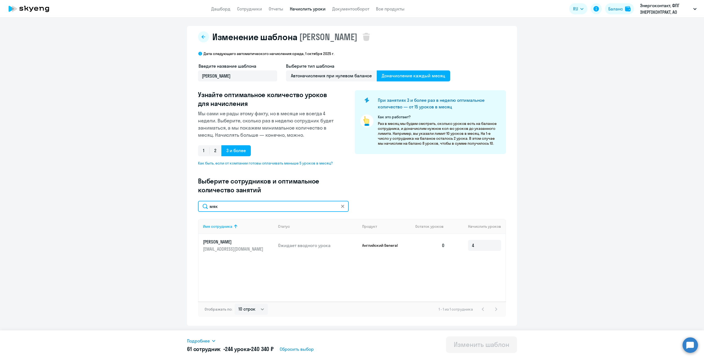
type input "мяк"
click at [256, 6] on app-menu-item-link "Сотрудники" at bounding box center [249, 9] width 25 height 7
click at [256, 9] on link "Сотрудники" at bounding box center [249, 9] width 25 height 6
select select "30"
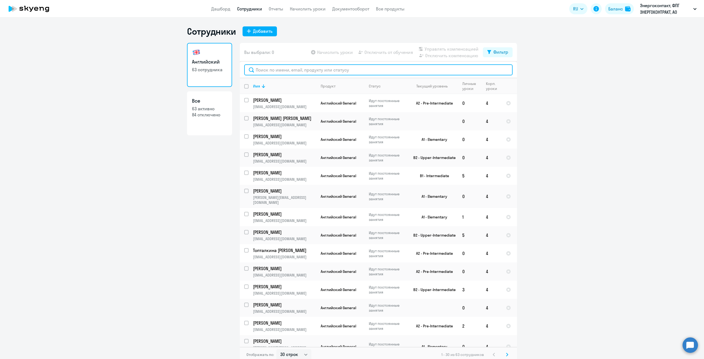
click at [282, 73] on input "text" at bounding box center [378, 69] width 269 height 11
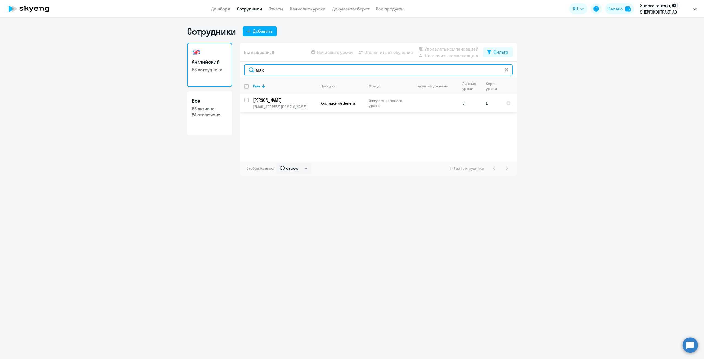
type input "мяк"
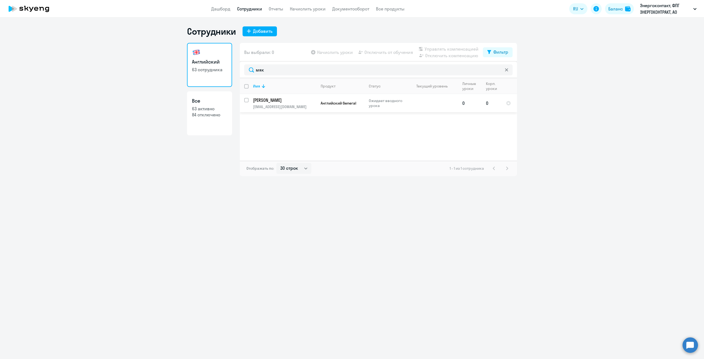
click at [489, 103] on td "0" at bounding box center [492, 103] width 20 height 18
select select "english"
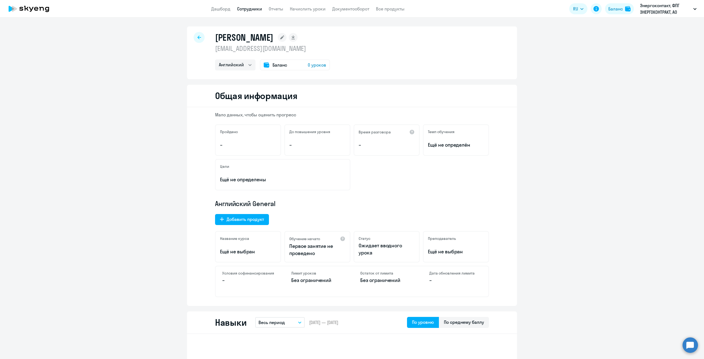
click at [312, 67] on span "0 уроков" at bounding box center [317, 65] width 18 height 7
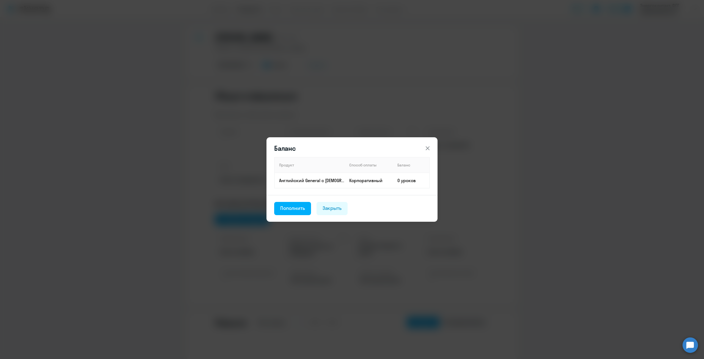
click at [429, 147] on icon at bounding box center [428, 148] width 4 height 4
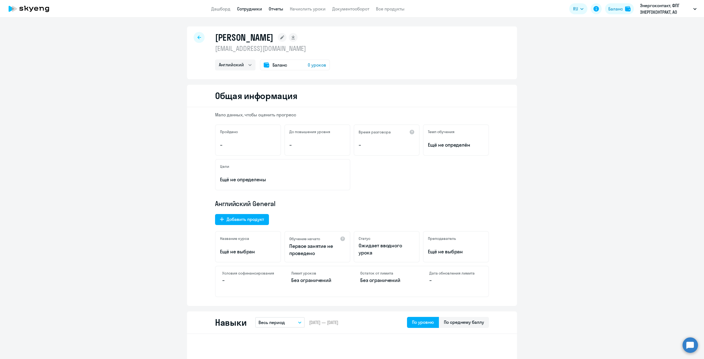
click at [280, 9] on link "Отчеты" at bounding box center [276, 9] width 15 height 6
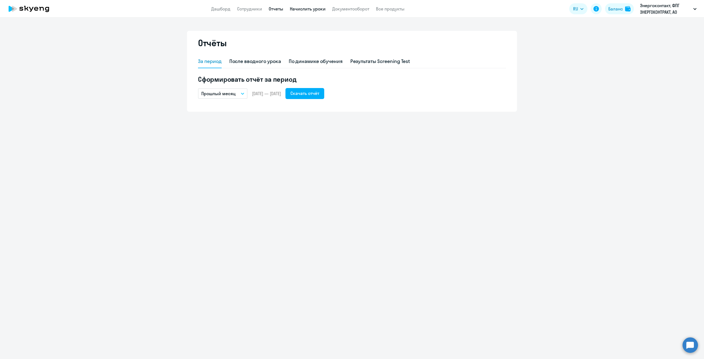
click at [306, 9] on link "Начислить уроки" at bounding box center [308, 9] width 36 height 6
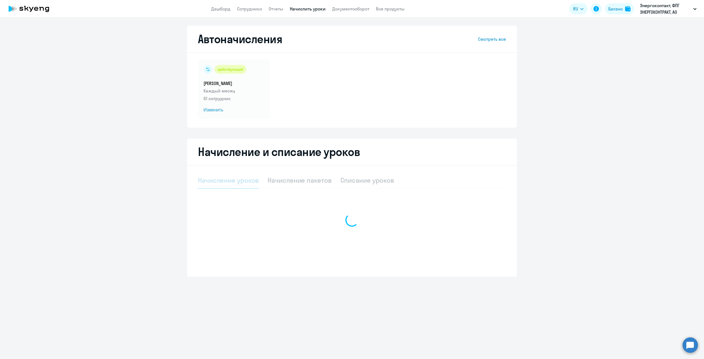
select select "10"
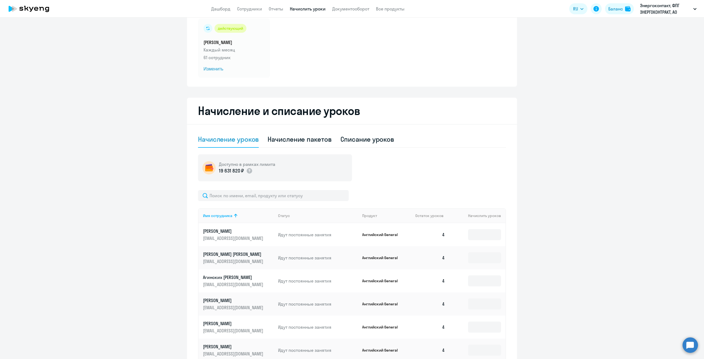
scroll to position [110, 0]
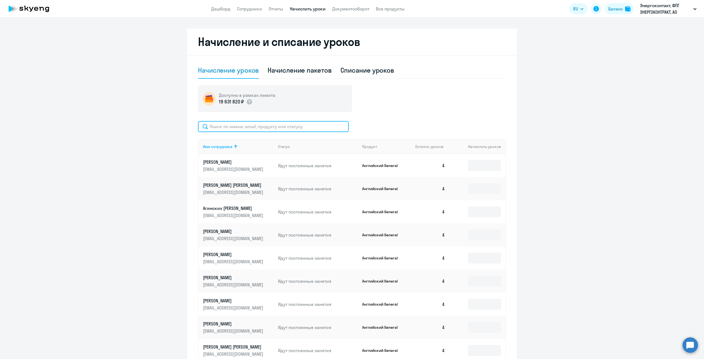
click at [271, 124] on input "text" at bounding box center [273, 126] width 151 height 11
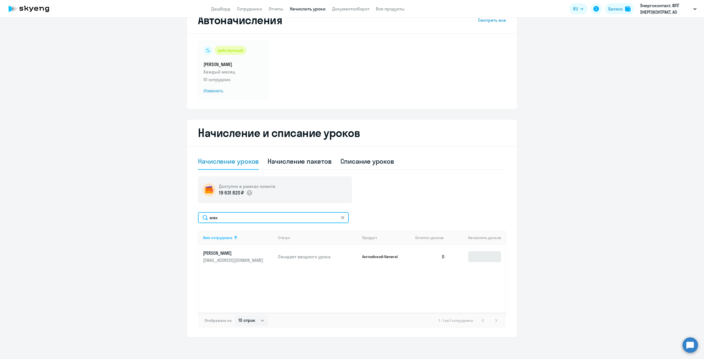
type input "мяк"
click at [477, 257] on input at bounding box center [484, 256] width 33 height 11
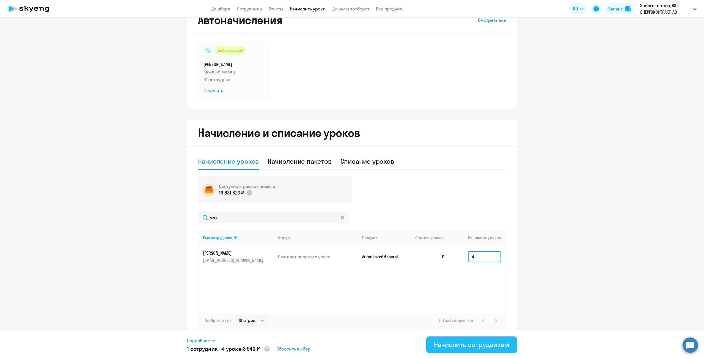
type input "4"
click at [463, 347] on div "Начислить сотрудникам" at bounding box center [471, 344] width 75 height 9
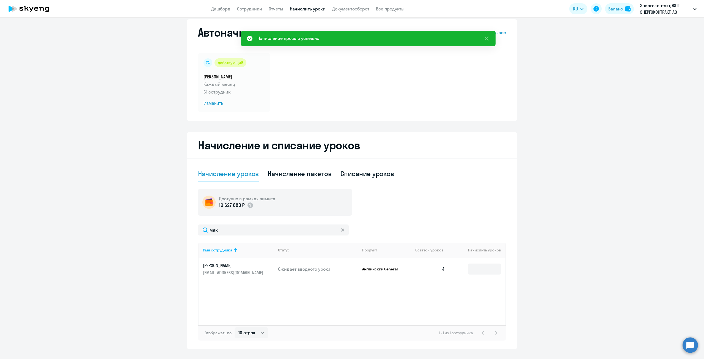
scroll to position [0, 0]
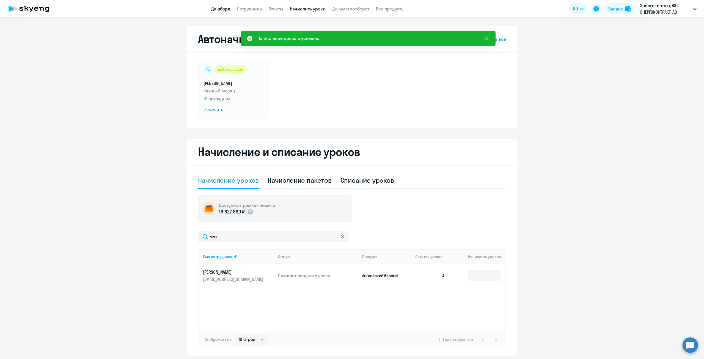
click at [220, 10] on link "Дашборд" at bounding box center [220, 9] width 19 height 6
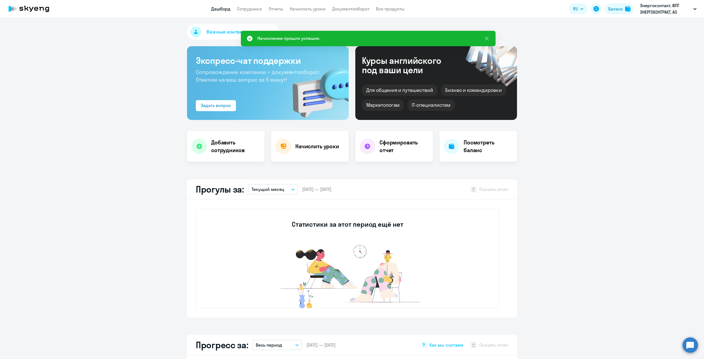
select select "30"
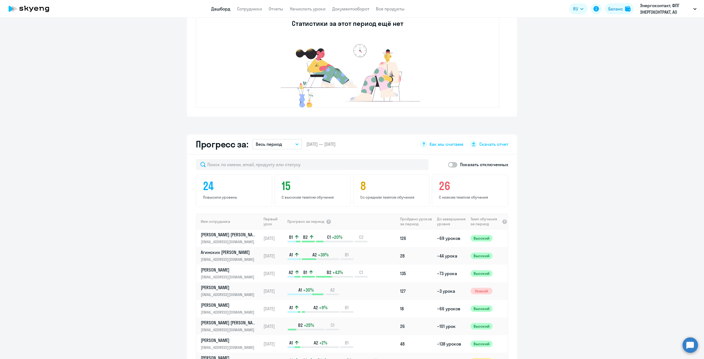
scroll to position [220, 0]
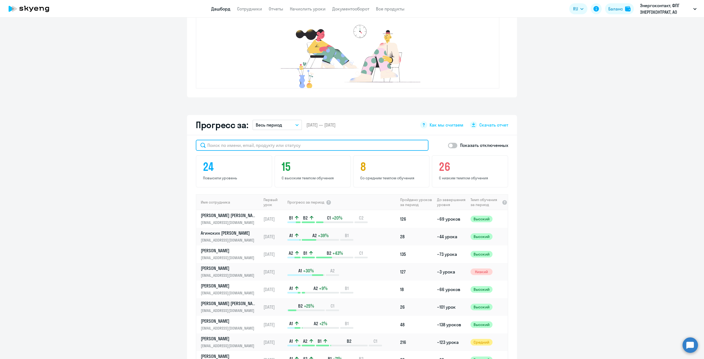
click at [261, 144] on input "text" at bounding box center [312, 145] width 233 height 11
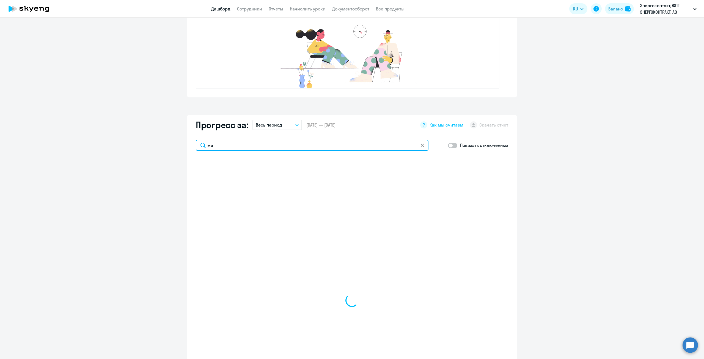
type input "мяк"
select select "30"
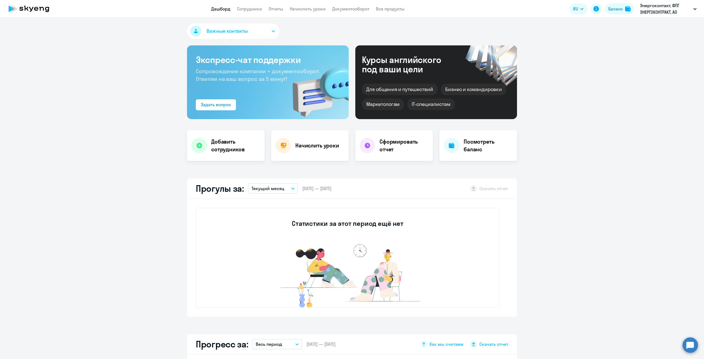
scroll to position [0, 0]
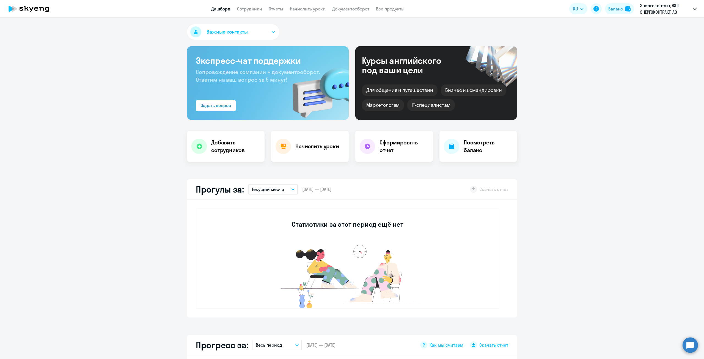
type input "мяк"
click at [222, 10] on link "Дашборд" at bounding box center [220, 9] width 19 height 6
click at [251, 9] on link "Сотрудники" at bounding box center [249, 9] width 25 height 6
select select "30"
